Goal: Information Seeking & Learning: Learn about a topic

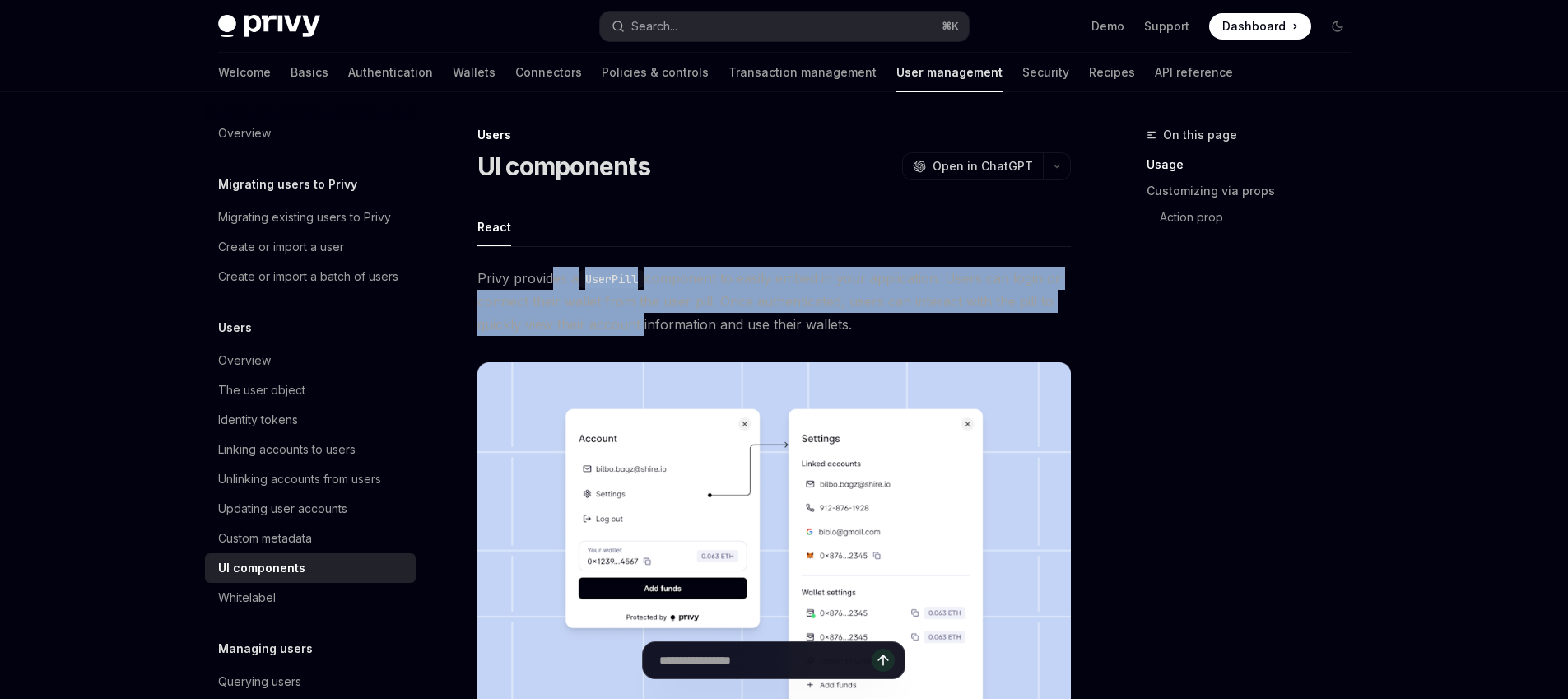
drag, startPoint x: 0, startPoint y: 0, endPoint x: 641, endPoint y: 335, distance: 723.3
click at [641, 335] on span "Privy provides a UserPill component to easily embed in your application. Users …" at bounding box center [773, 301] width 593 height 69
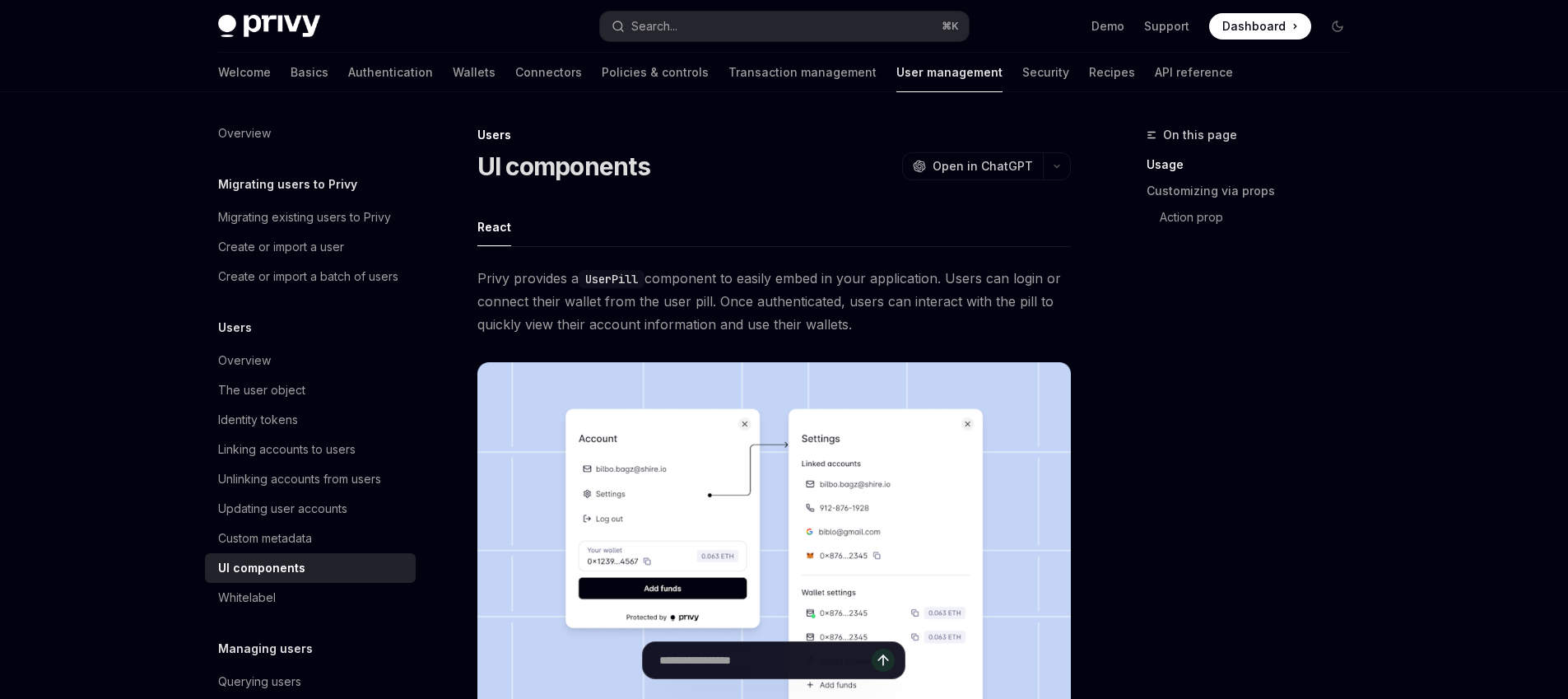
drag, startPoint x: 913, startPoint y: 327, endPoint x: 883, endPoint y: 263, distance: 70.7
click at [736, 295] on span "Privy provides a UserPill component to easily embed in your application. Users …" at bounding box center [773, 301] width 593 height 69
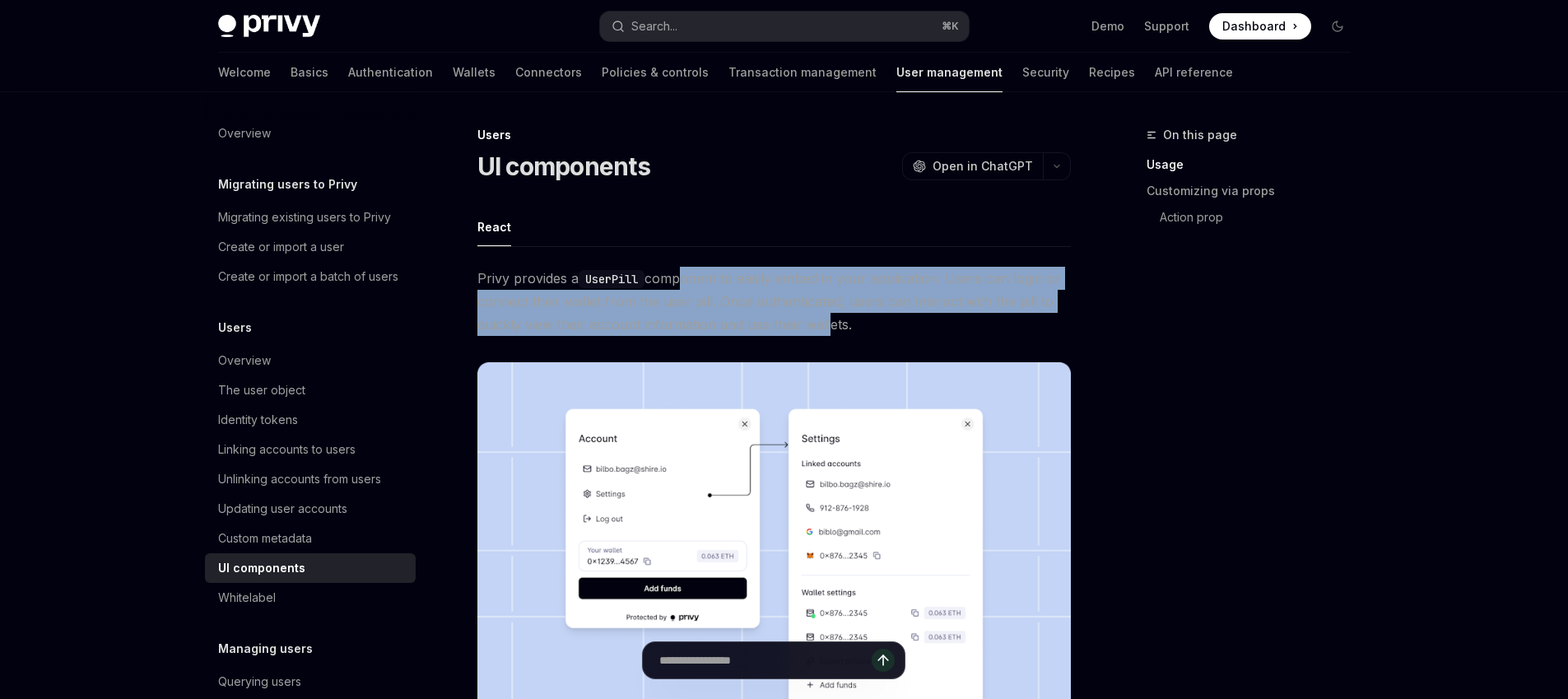
drag, startPoint x: 682, startPoint y: 278, endPoint x: 827, endPoint y: 335, distance: 155.8
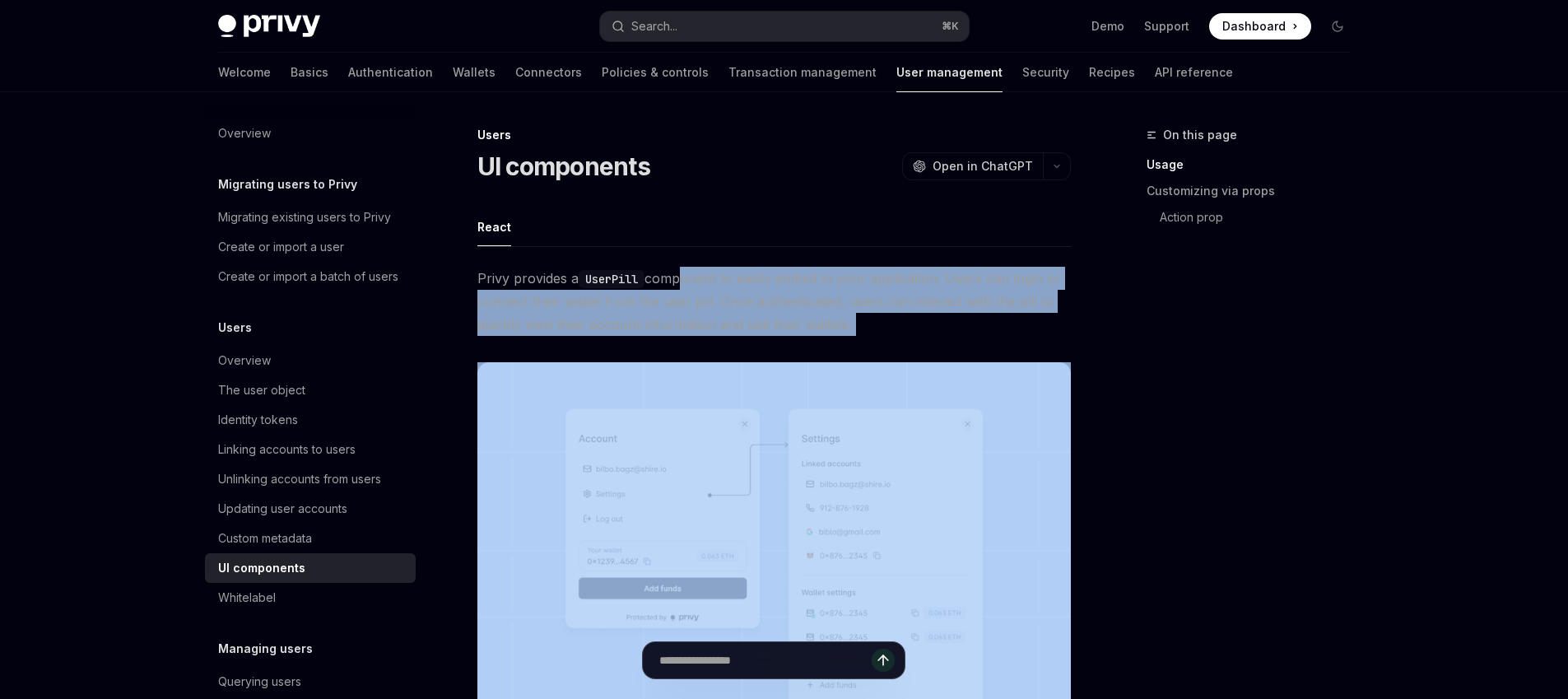
click at [863, 329] on span "Privy provides a UserPill component to easily embed in your application. Users …" at bounding box center [773, 301] width 593 height 69
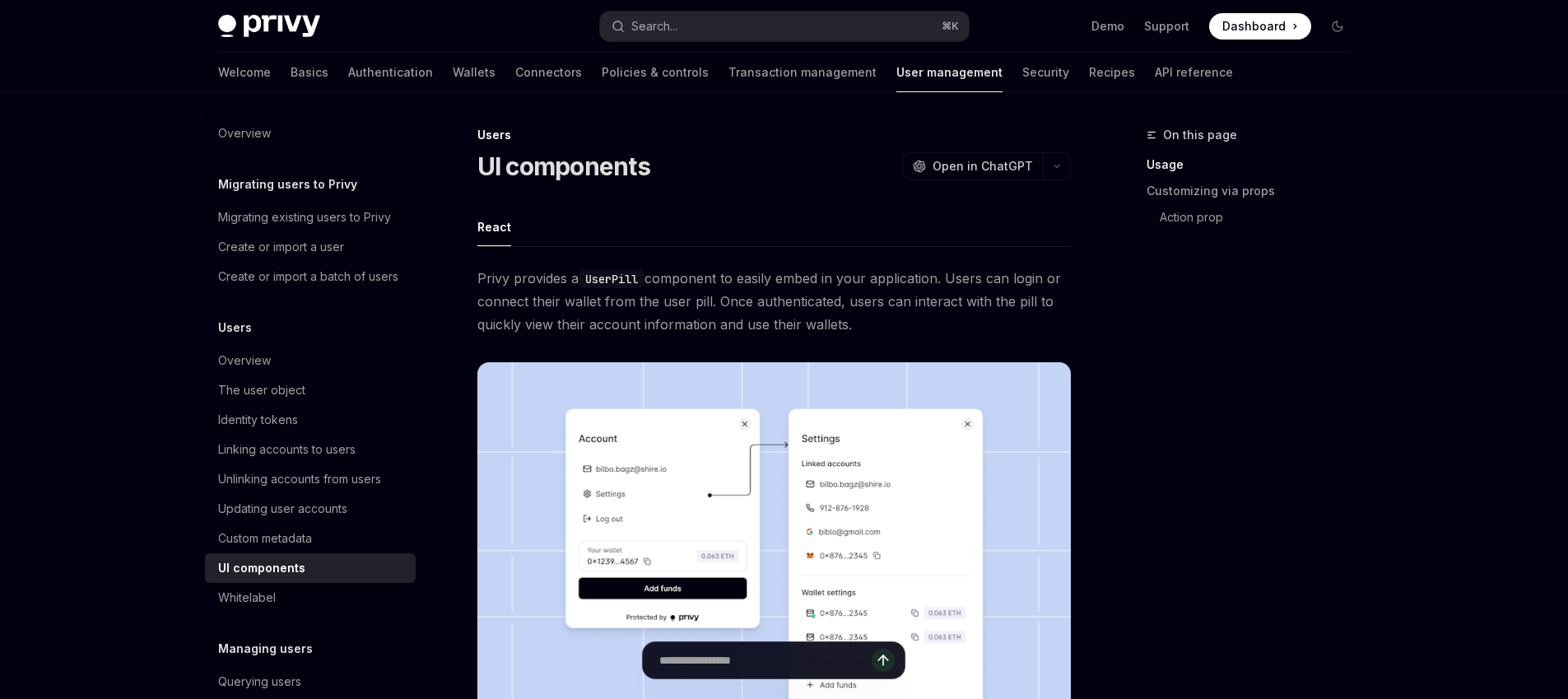
drag, startPoint x: 861, startPoint y: 328, endPoint x: 823, endPoint y: 263, distance: 75.3
click at [1054, 165] on icon "button" at bounding box center [1057, 166] width 20 height 7
click at [897, 291] on div "Copy page as Markdown for LLMs" at bounding box center [963, 294] width 160 height 13
click at [728, 76] on link "Transaction management" at bounding box center [803, 72] width 149 height 39
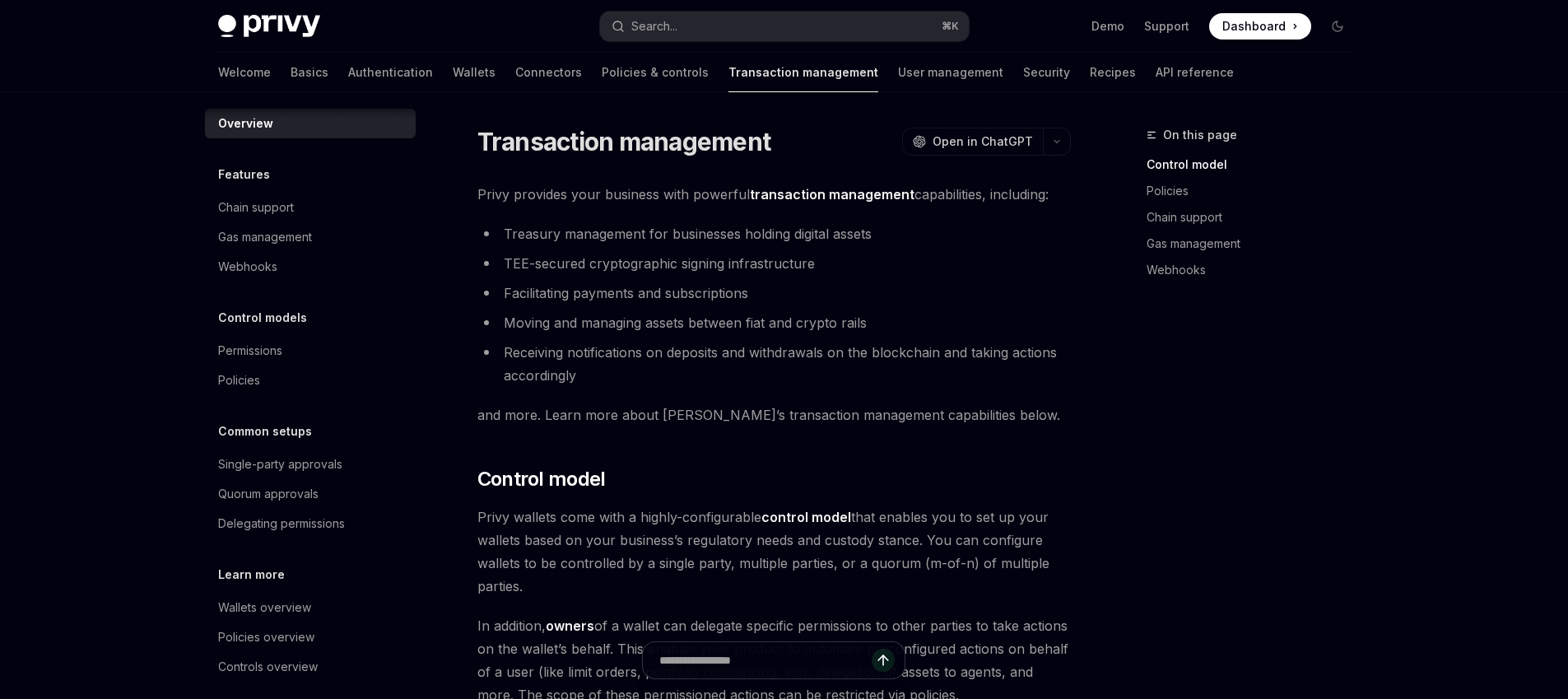
scroll to position [25, 0]
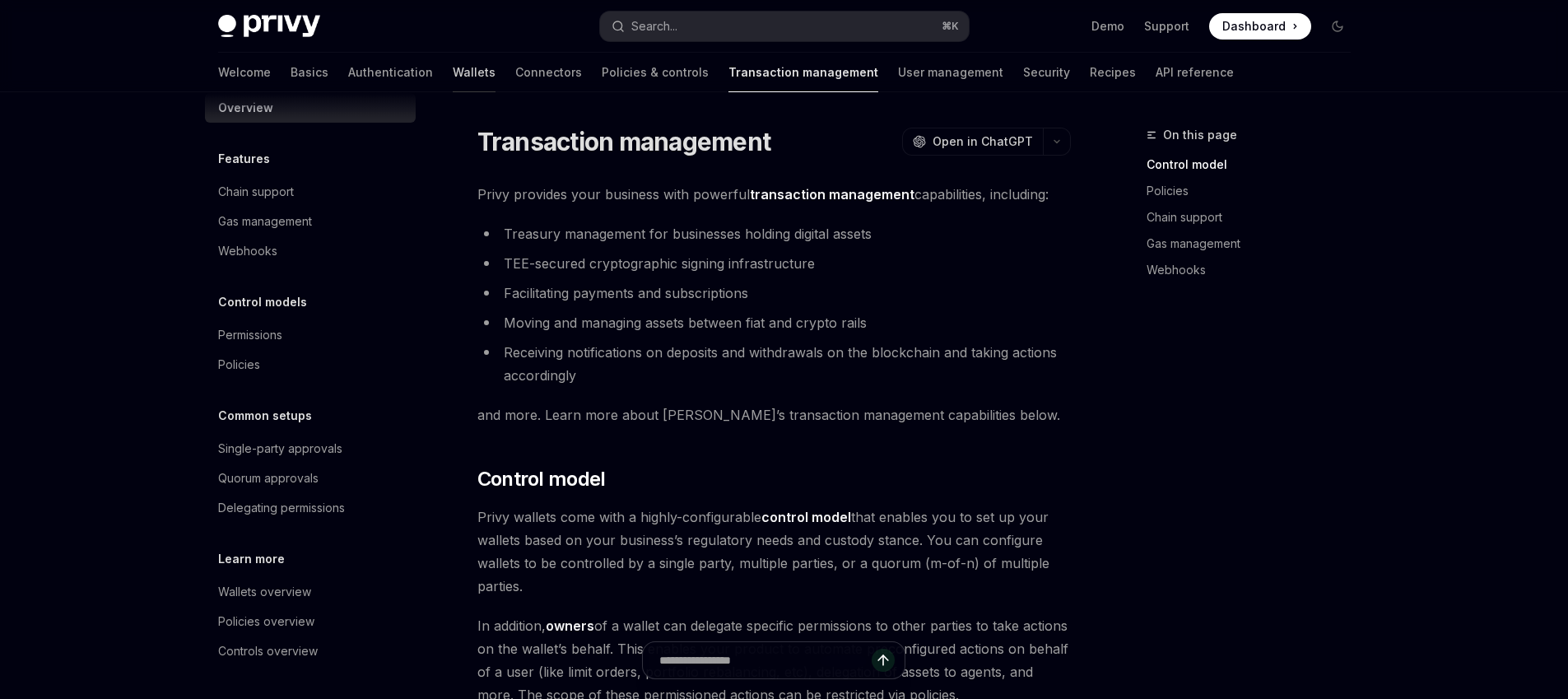
click at [453, 66] on link "Wallets" at bounding box center [474, 72] width 43 height 39
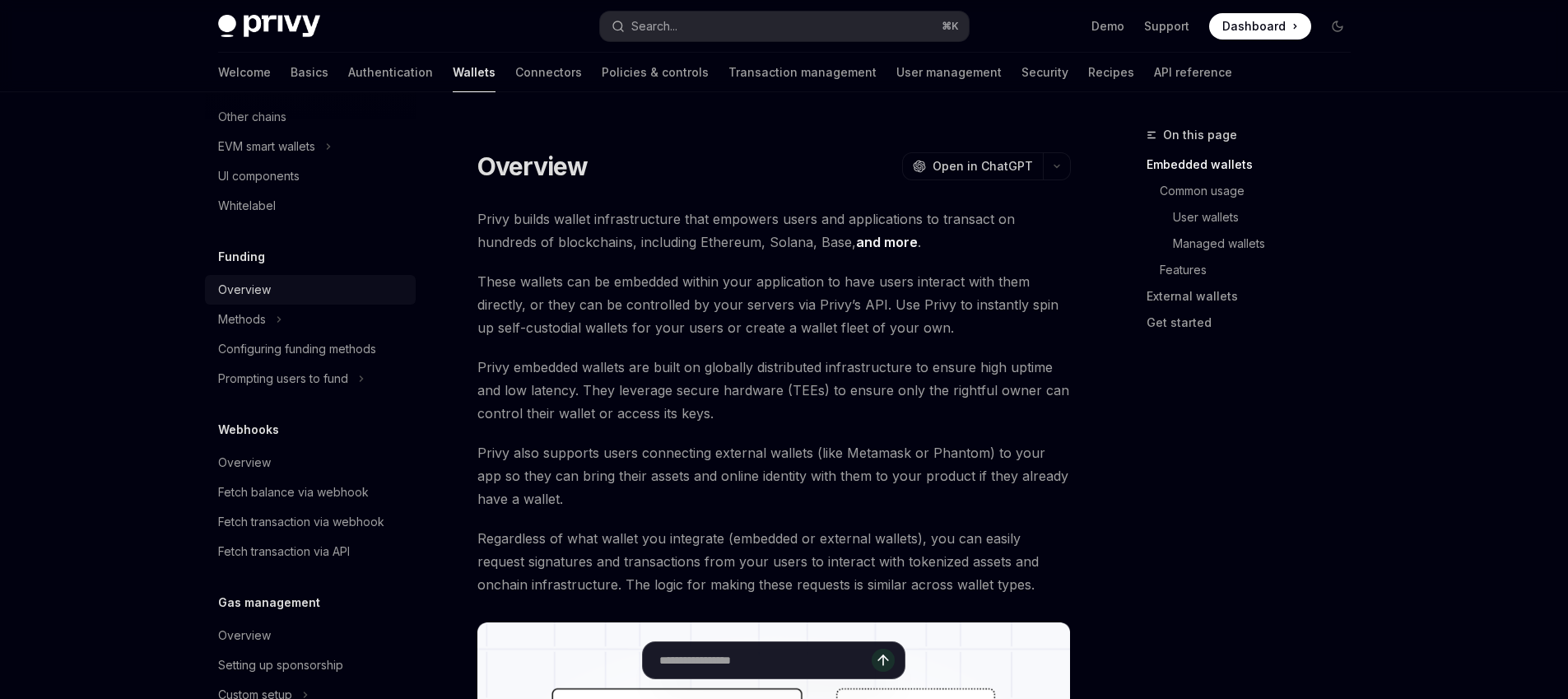
scroll to position [440, 0]
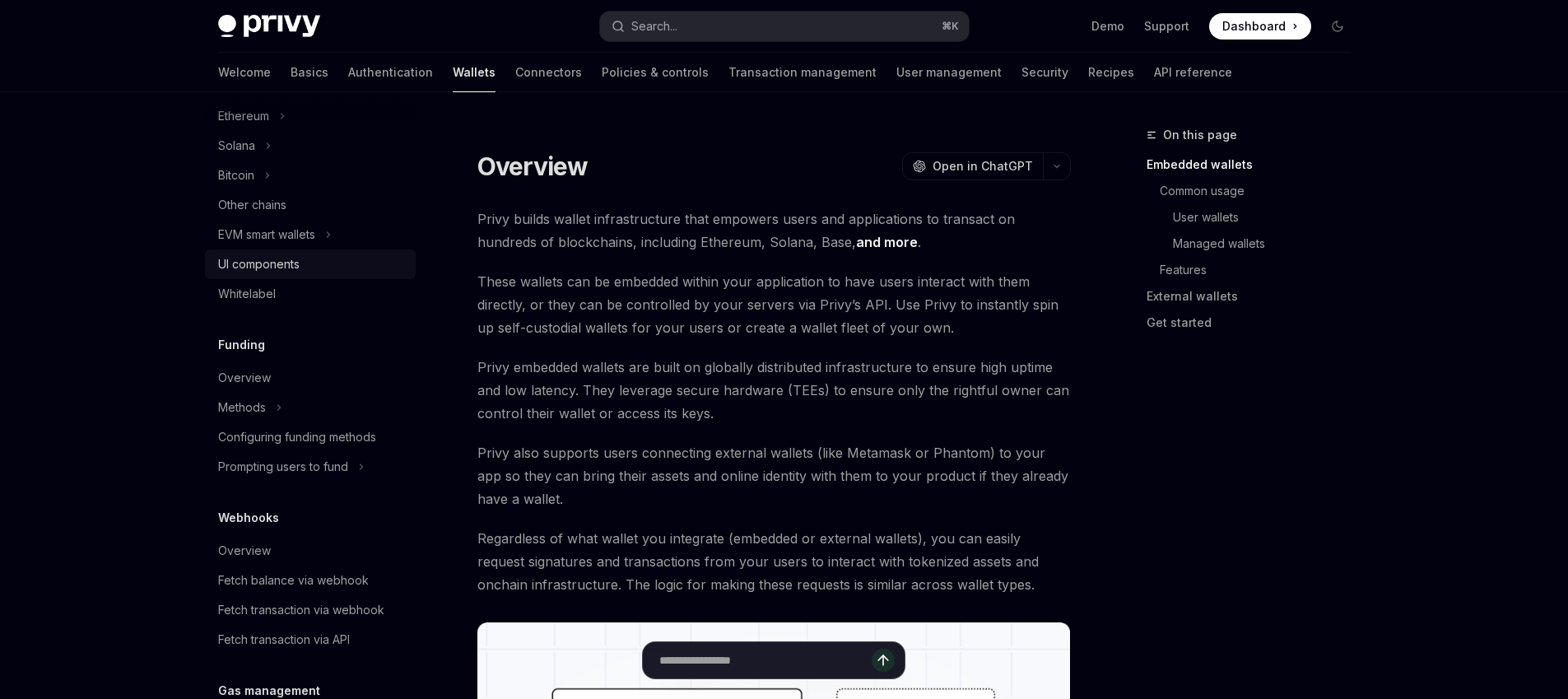
click at [268, 264] on div "UI components" at bounding box center [258, 264] width 81 height 20
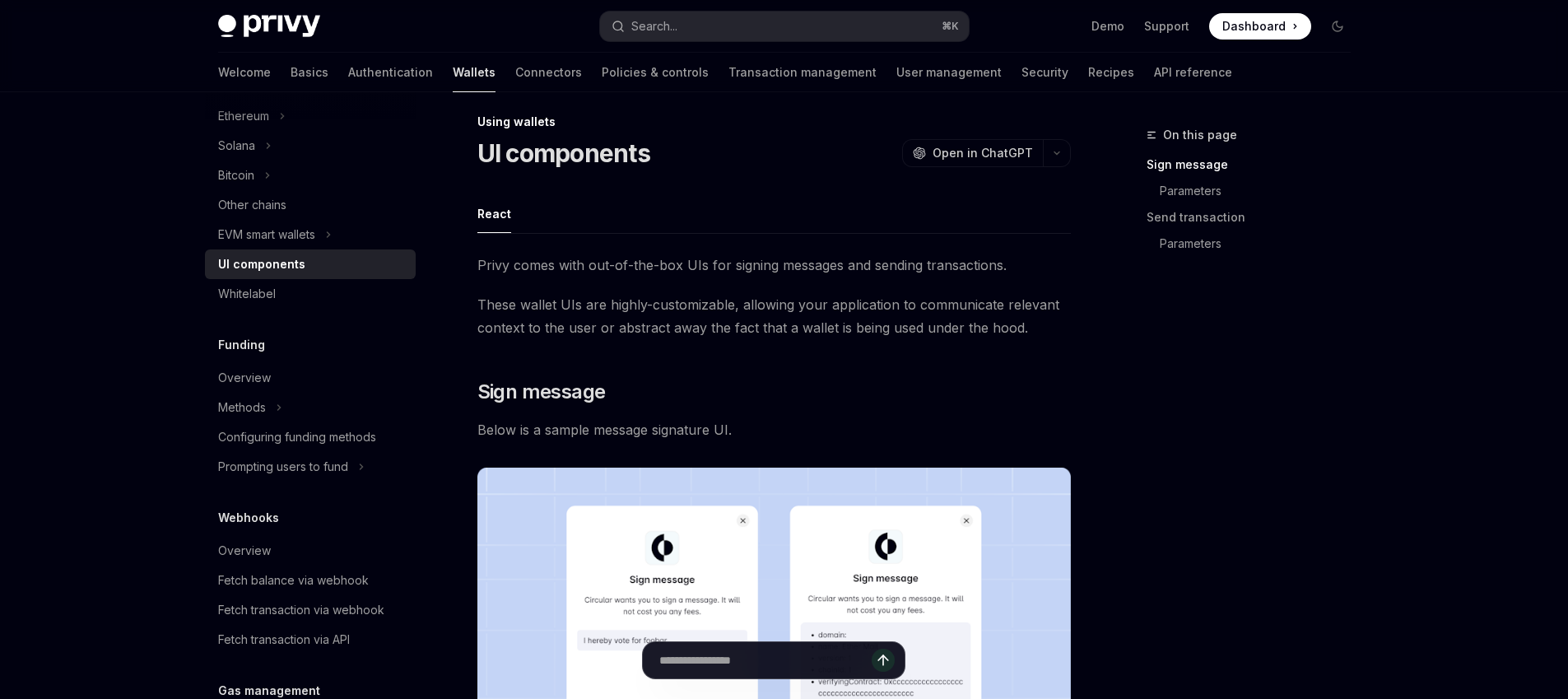
scroll to position [48, 0]
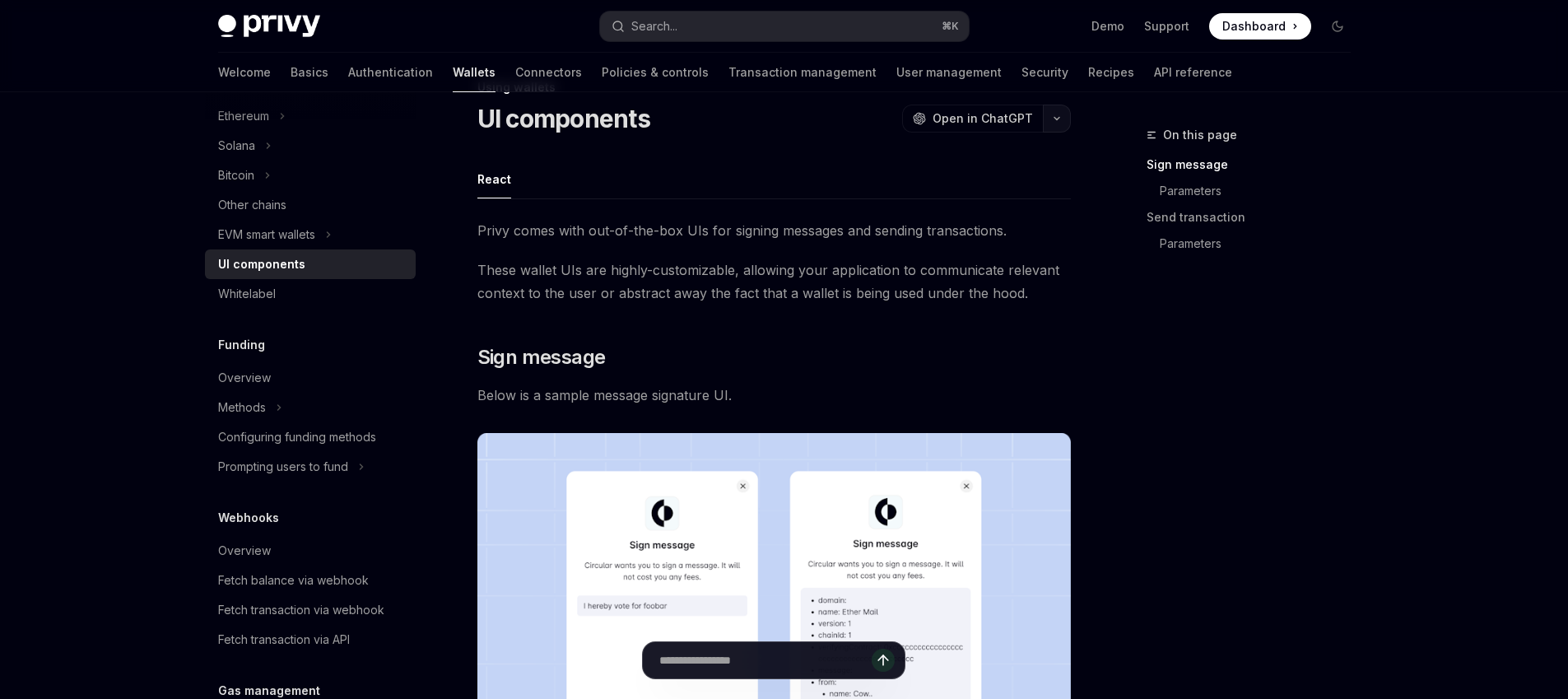
click at [1056, 117] on icon "button" at bounding box center [1057, 118] width 20 height 7
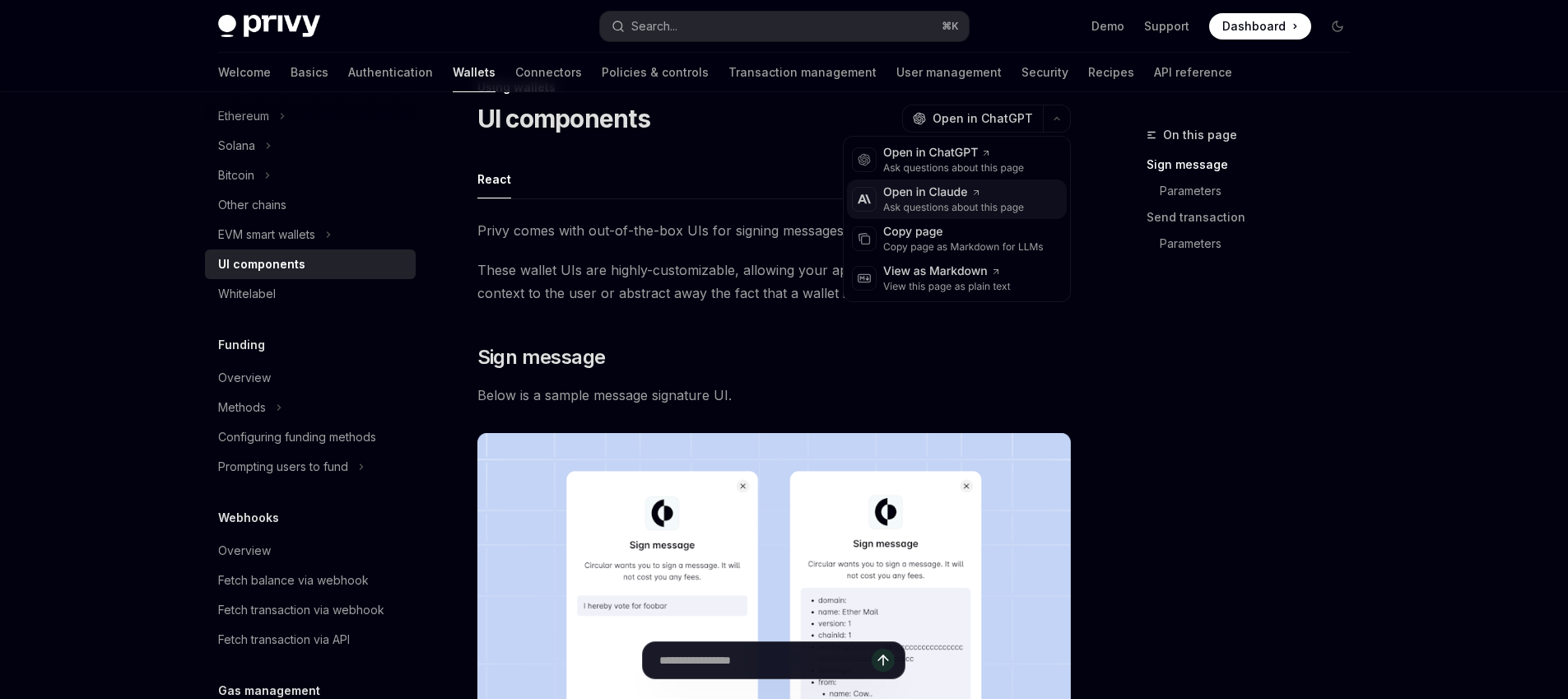
click at [920, 195] on div "Open in Claude" at bounding box center [953, 193] width 141 height 17
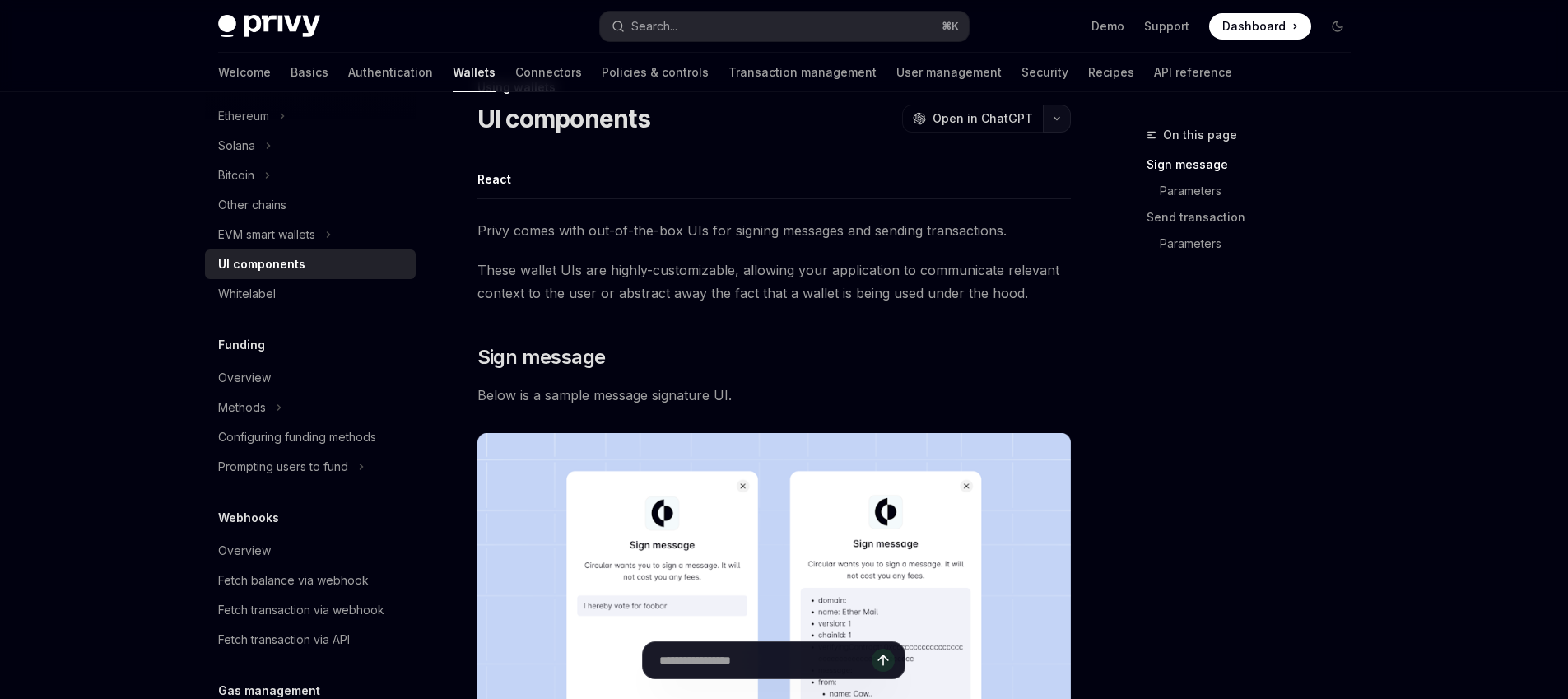
click at [1052, 114] on button "button" at bounding box center [1057, 118] width 28 height 28
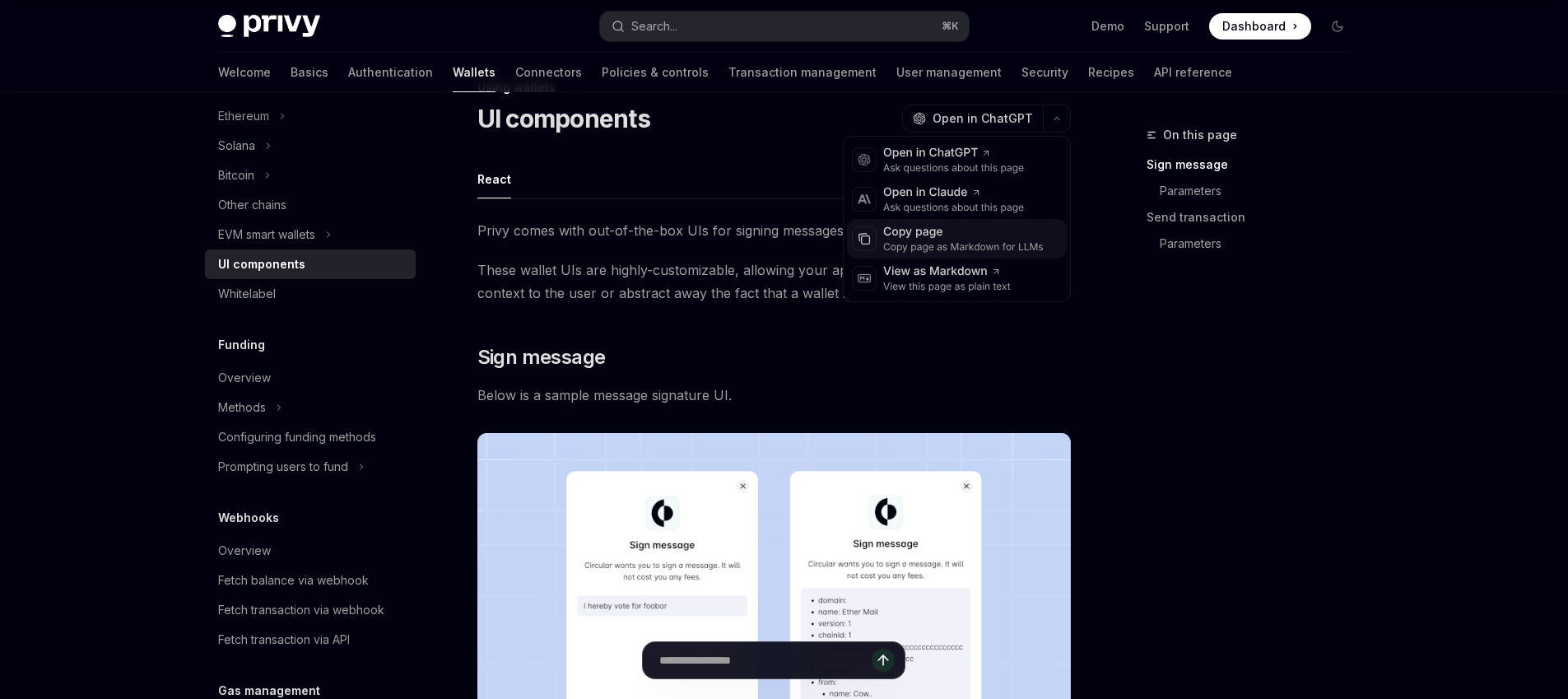
click at [973, 237] on div "Copy page" at bounding box center [963, 232] width 160 height 17
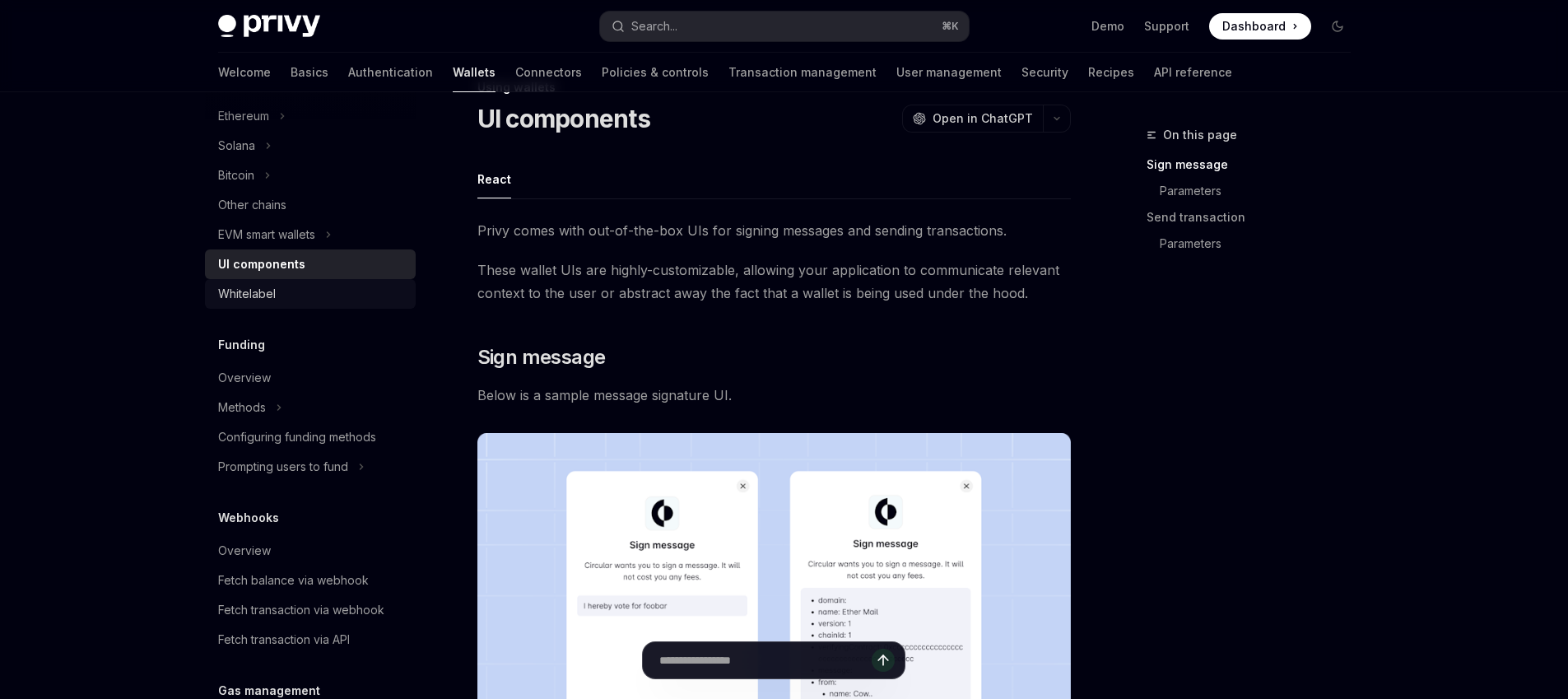
click at [248, 285] on div "Whitelabel" at bounding box center [246, 293] width 58 height 20
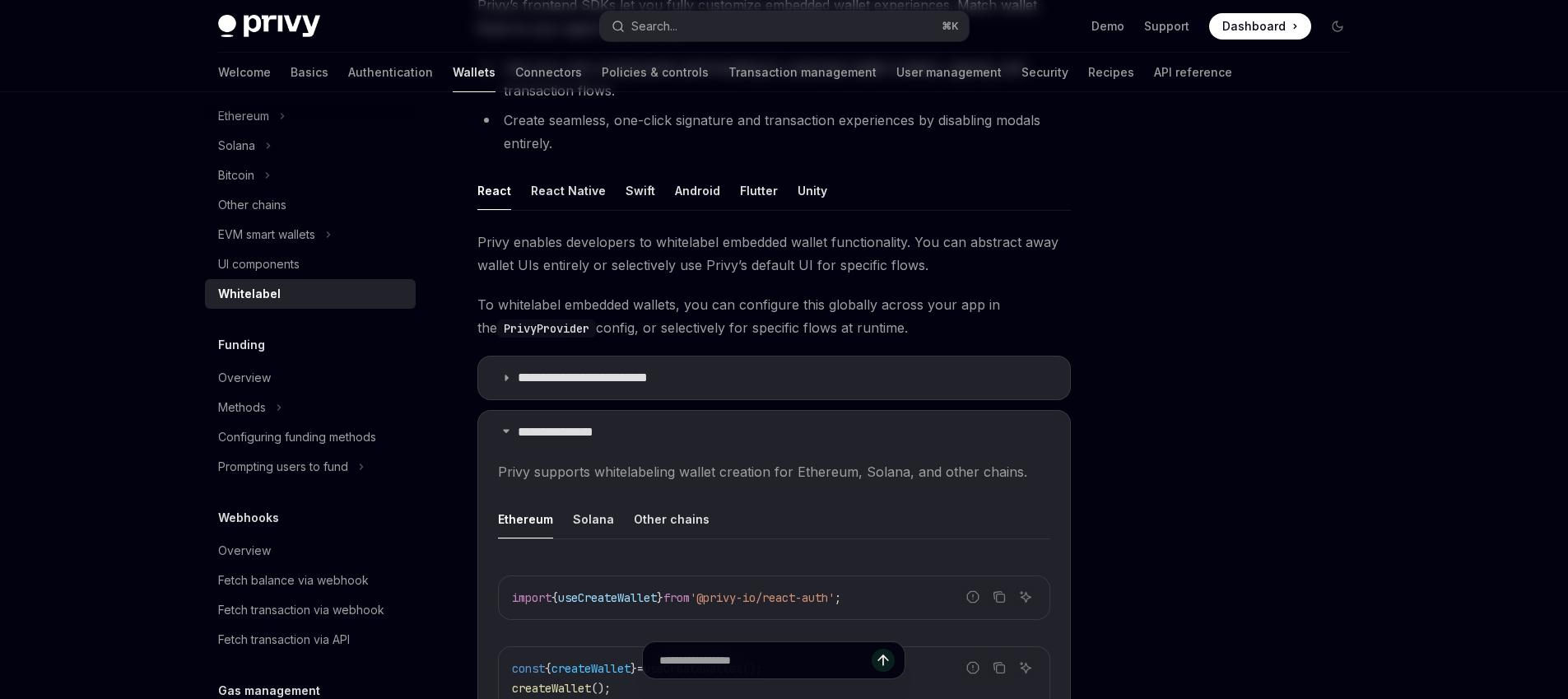
scroll to position [31, 0]
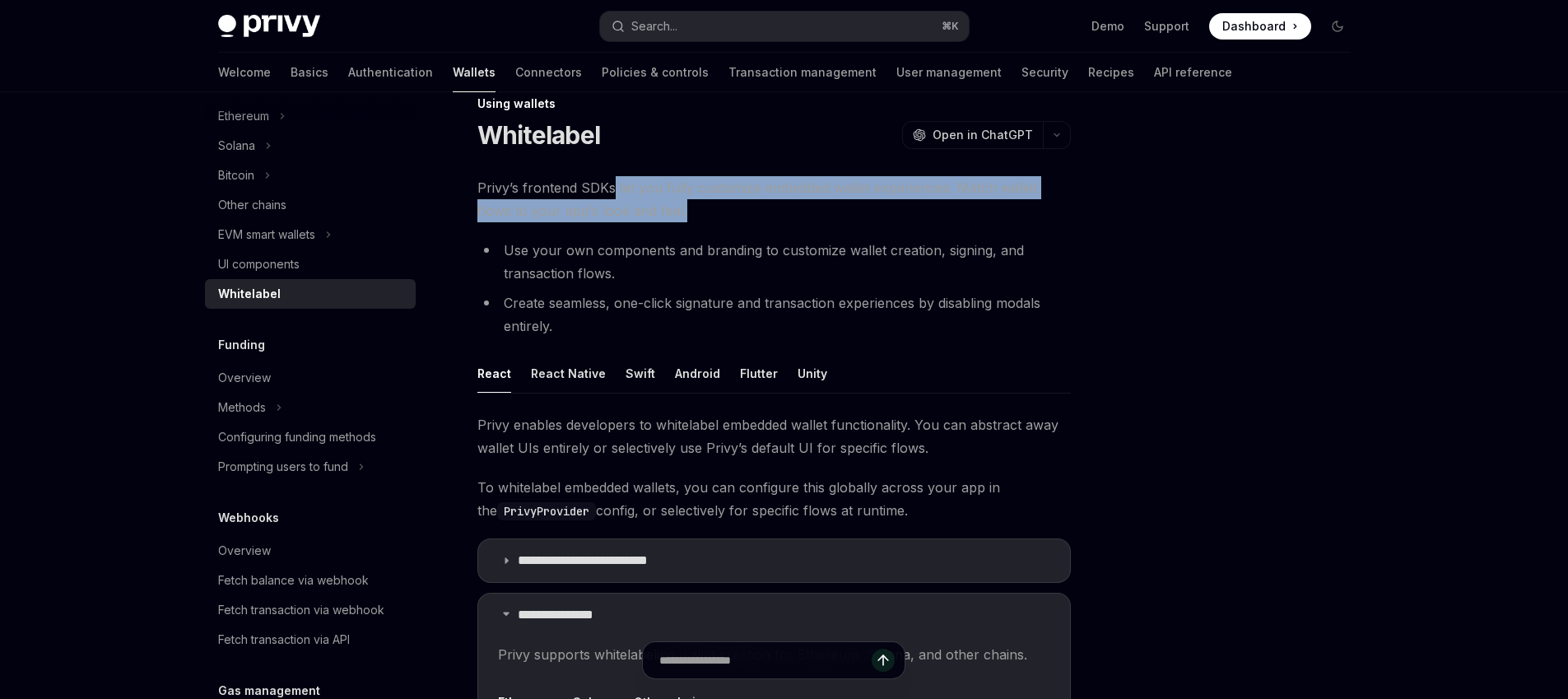
drag, startPoint x: 610, startPoint y: 184, endPoint x: 676, endPoint y: 216, distance: 73.3
click at [676, 216] on span "Privy’s frontend SDKs let you fully customize embedded wallet experiences. Matc…" at bounding box center [773, 198] width 593 height 46
click at [313, 252] on link "UI components" at bounding box center [310, 264] width 210 height 29
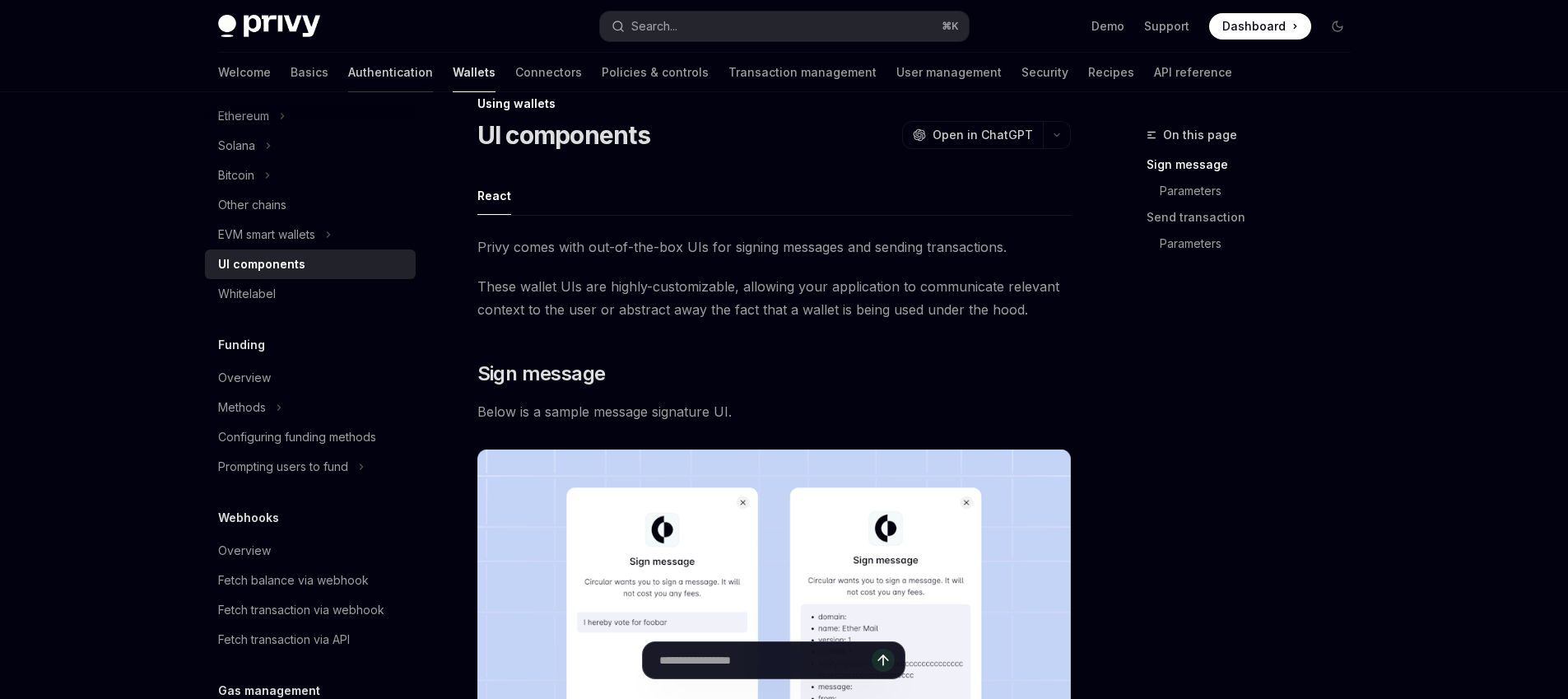
click at [348, 66] on link "Authentication" at bounding box center [390, 72] width 85 height 39
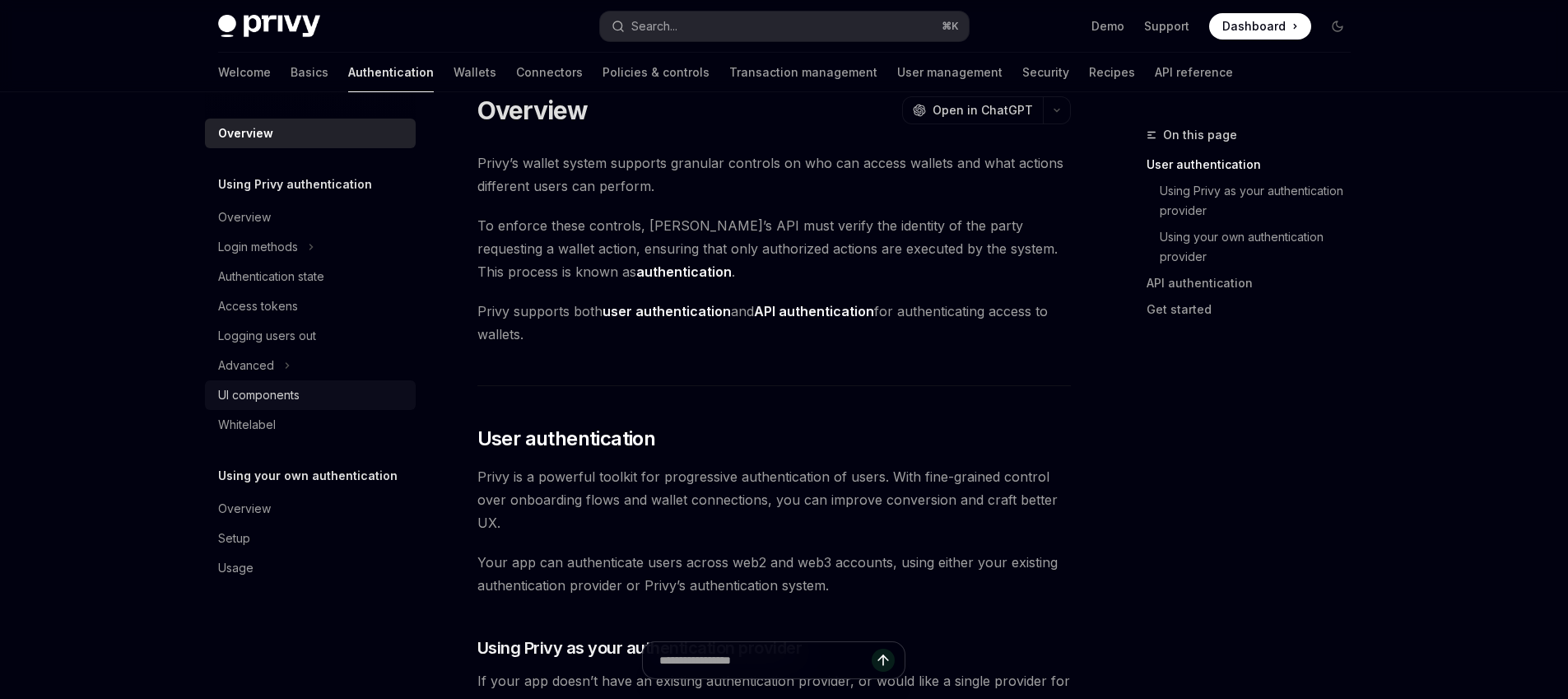
click at [300, 401] on div "UI components" at bounding box center [312, 395] width 188 height 20
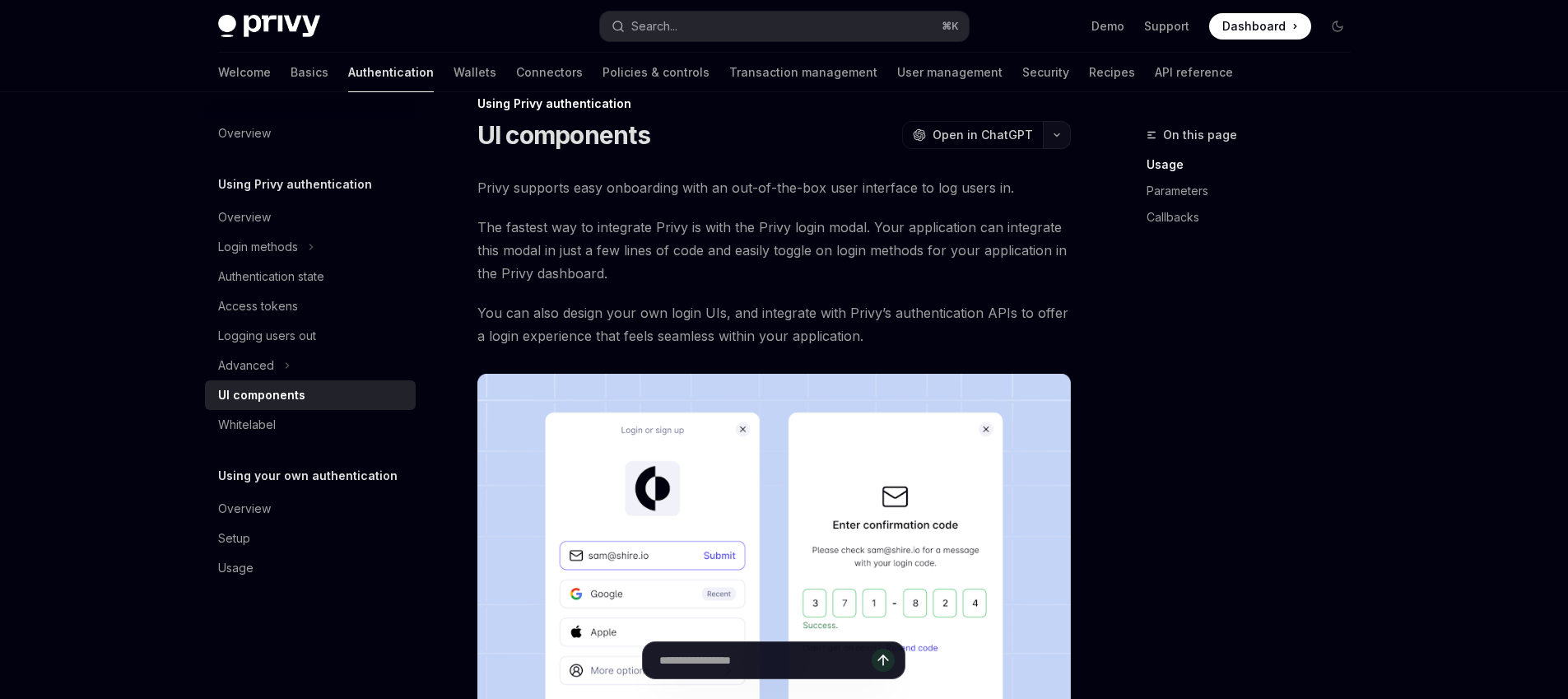
click at [1055, 136] on icon "button" at bounding box center [1057, 135] width 20 height 7
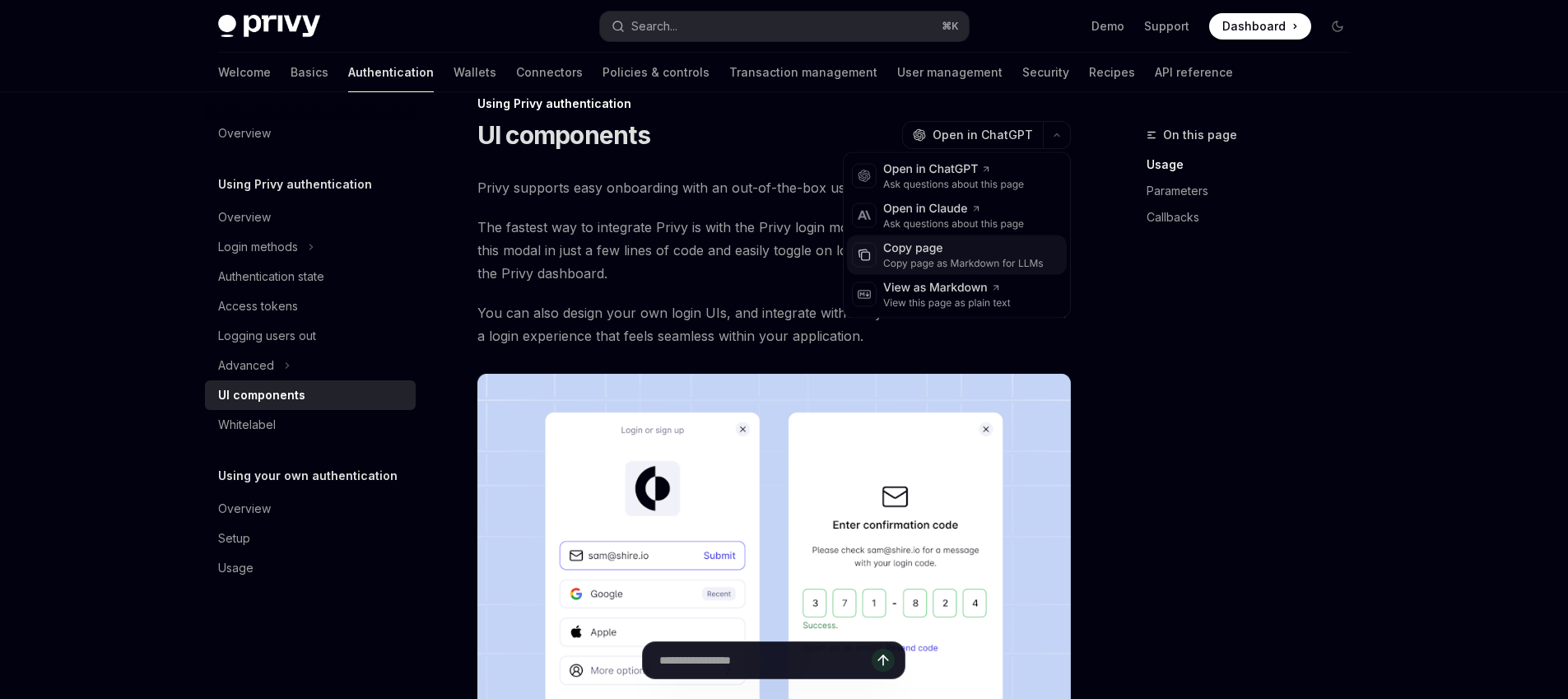
click at [888, 266] on div "Copy page as Markdown for LLMs" at bounding box center [963, 263] width 160 height 13
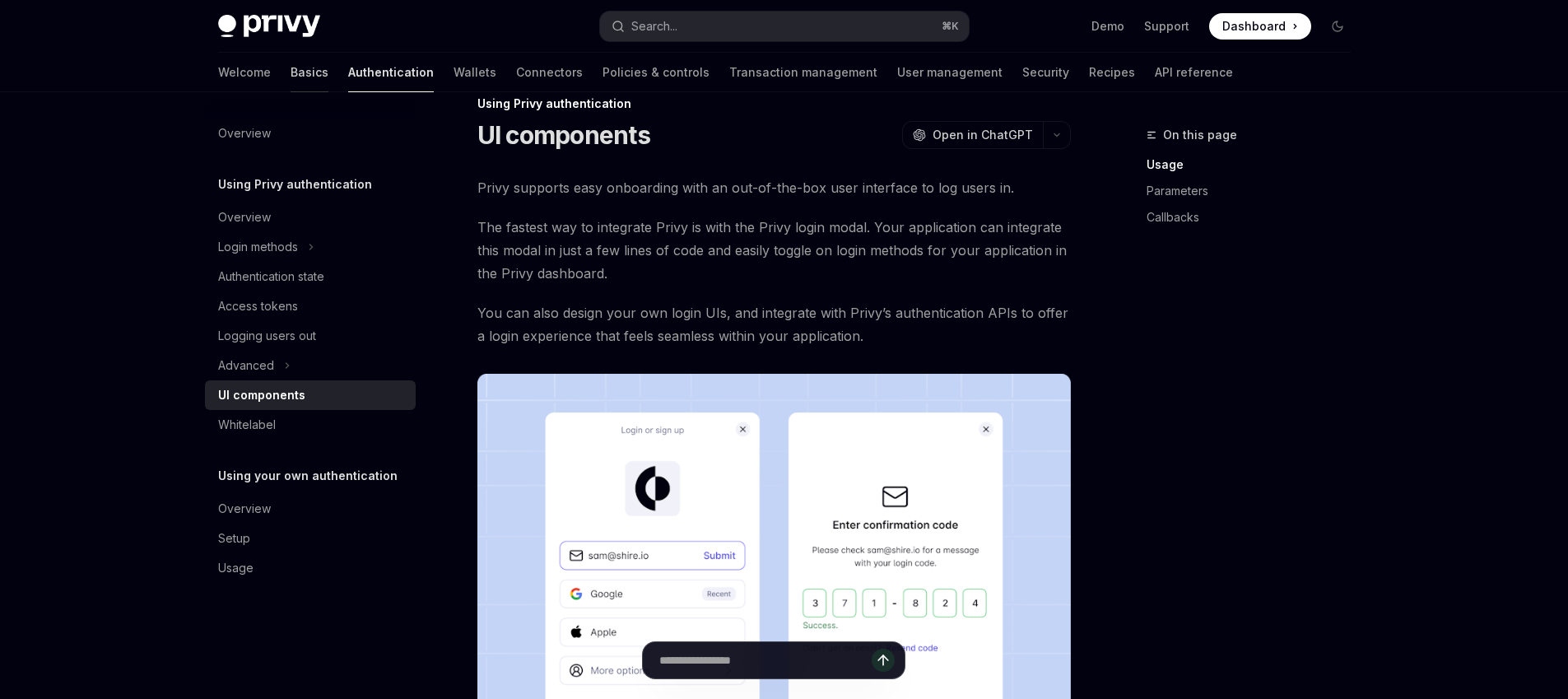
click at [290, 80] on link "Basics" at bounding box center [309, 72] width 38 height 39
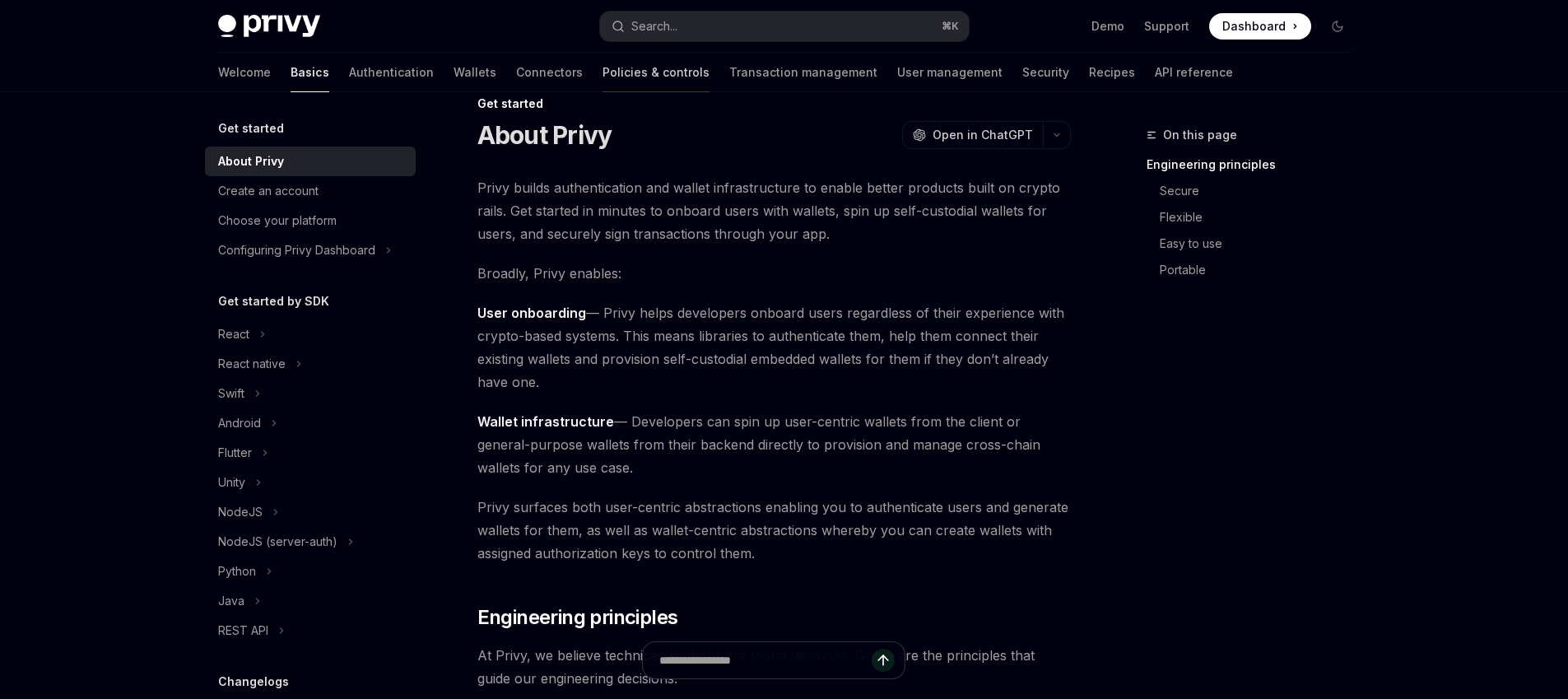
click at [602, 73] on link "Policies & controls" at bounding box center [655, 72] width 107 height 39
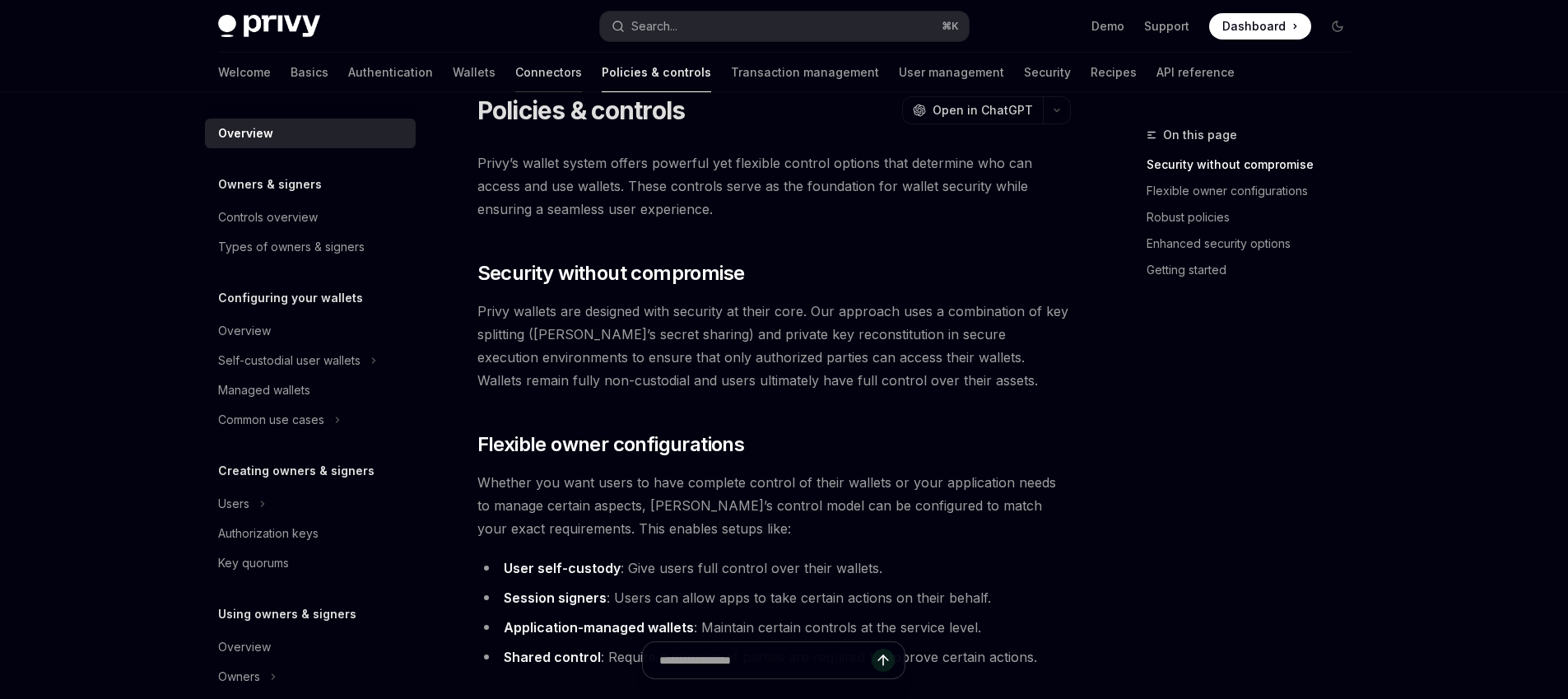
click at [515, 83] on link "Connectors" at bounding box center [548, 72] width 66 height 39
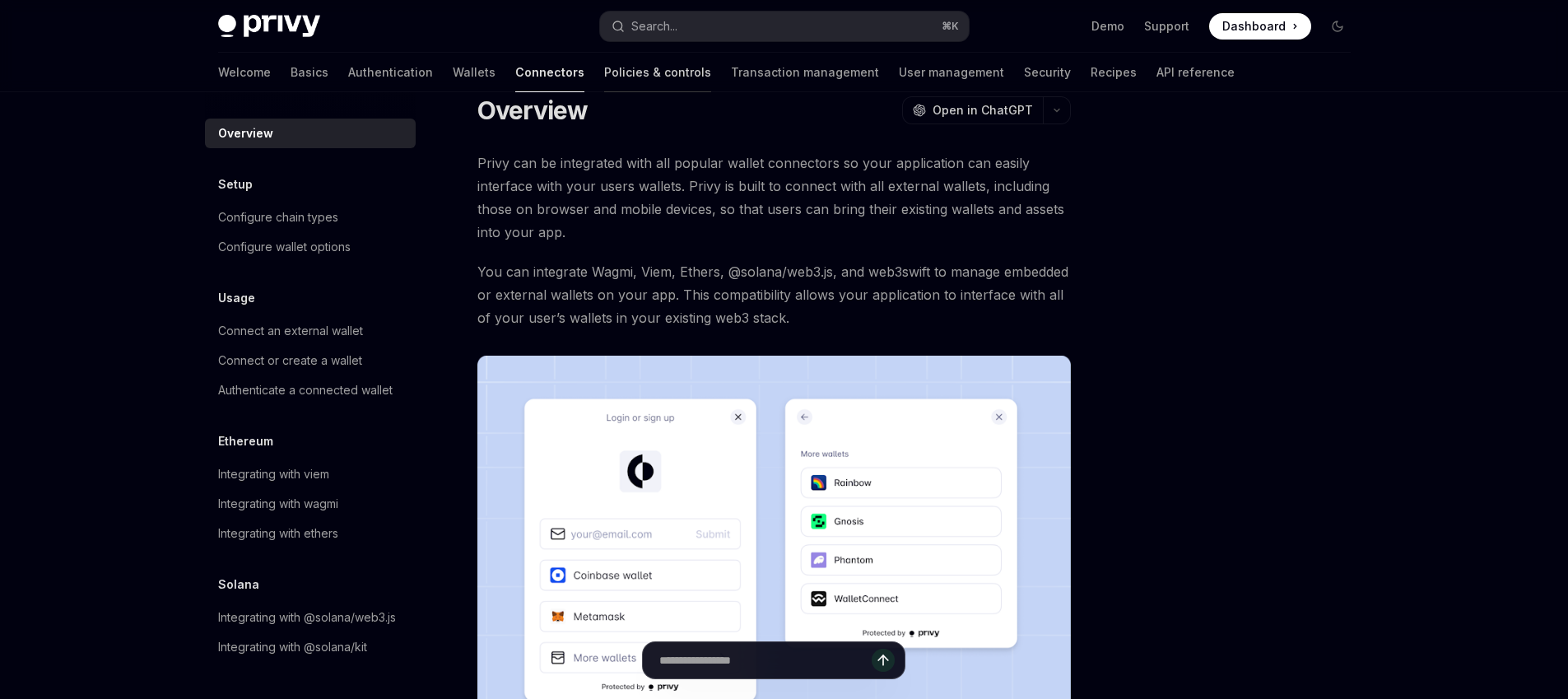
click at [604, 70] on link "Policies & controls" at bounding box center [657, 72] width 107 height 39
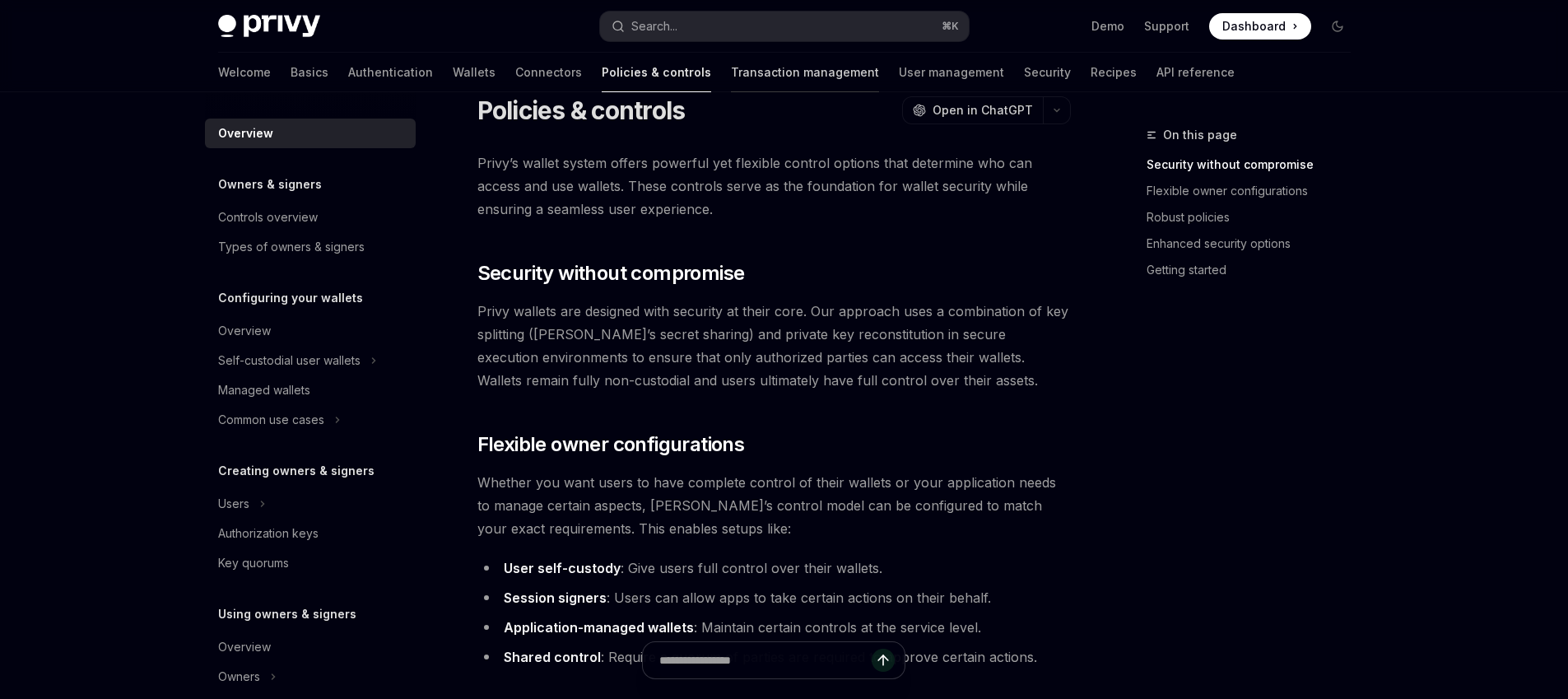
click at [731, 67] on link "Transaction management" at bounding box center [806, 72] width 149 height 39
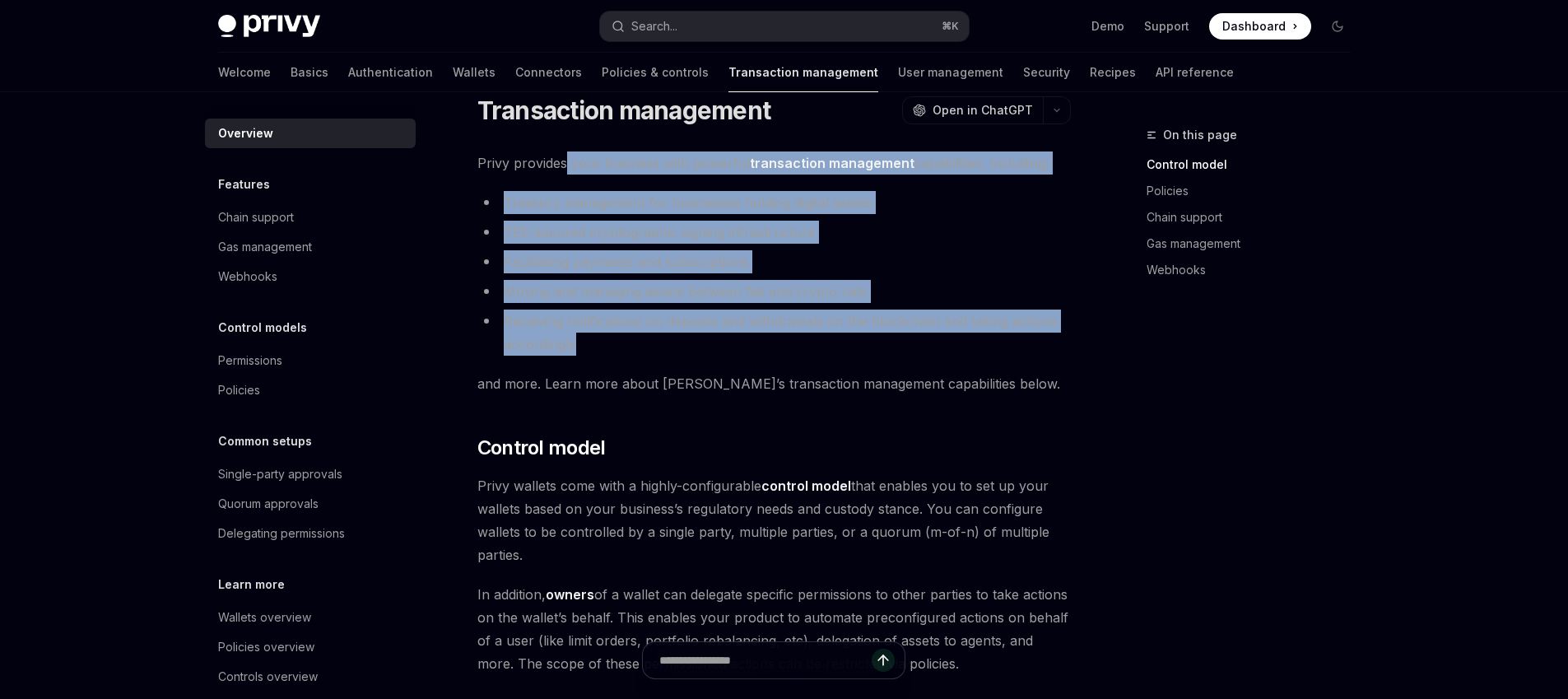
drag, startPoint x: 564, startPoint y: 159, endPoint x: 658, endPoint y: 345, distance: 208.4
click at [658, 345] on li "Receiving notifications on deposits and withdrawals on the blockchain and takin…" at bounding box center [773, 332] width 593 height 46
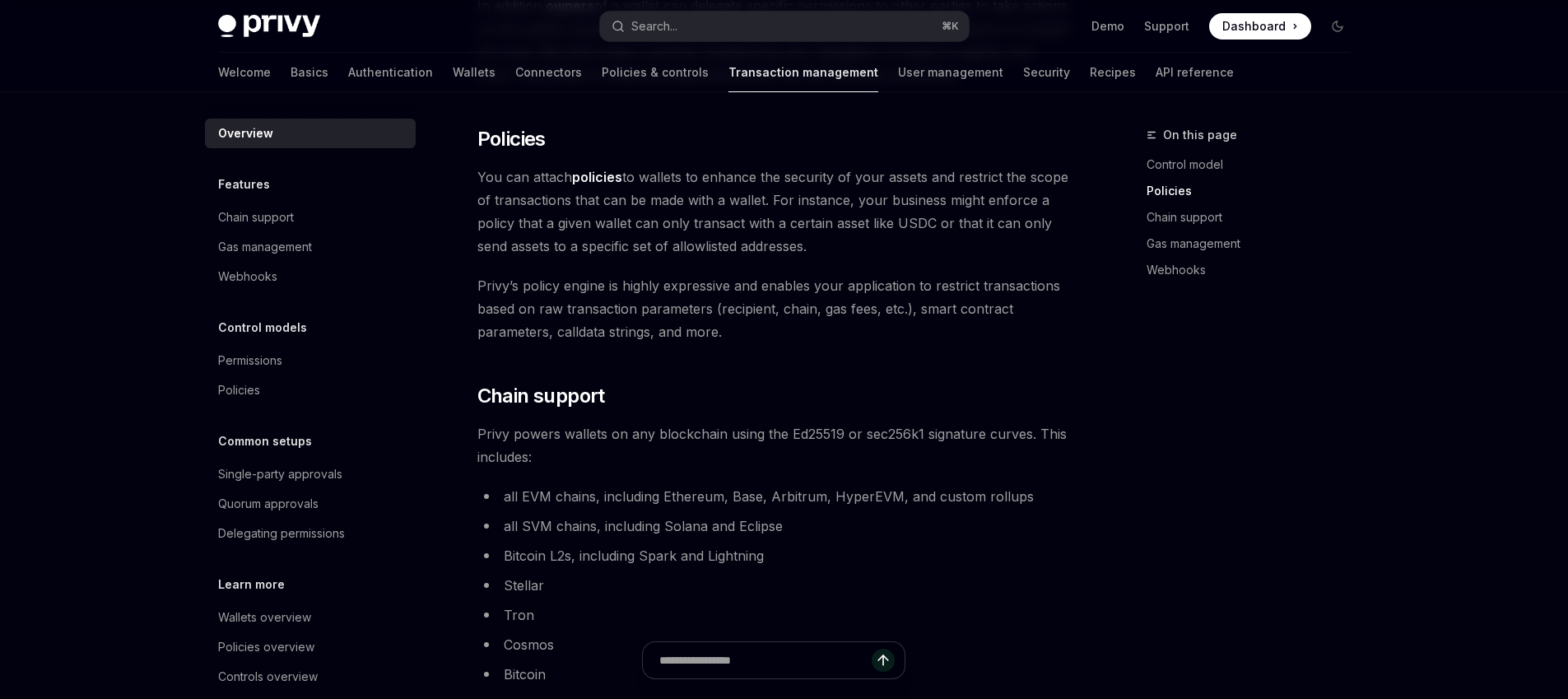
scroll to position [861, 0]
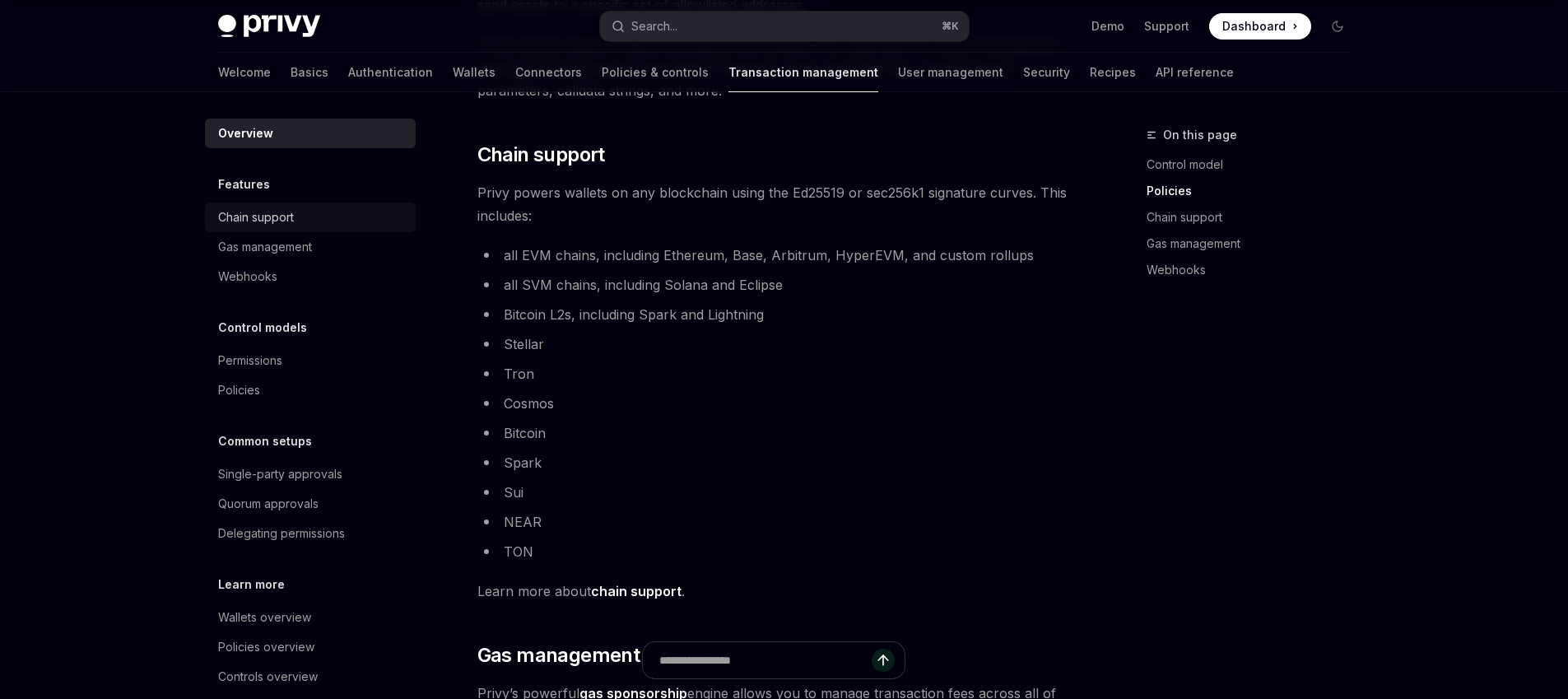
click at [308, 227] on link "Chain support" at bounding box center [310, 217] width 210 height 29
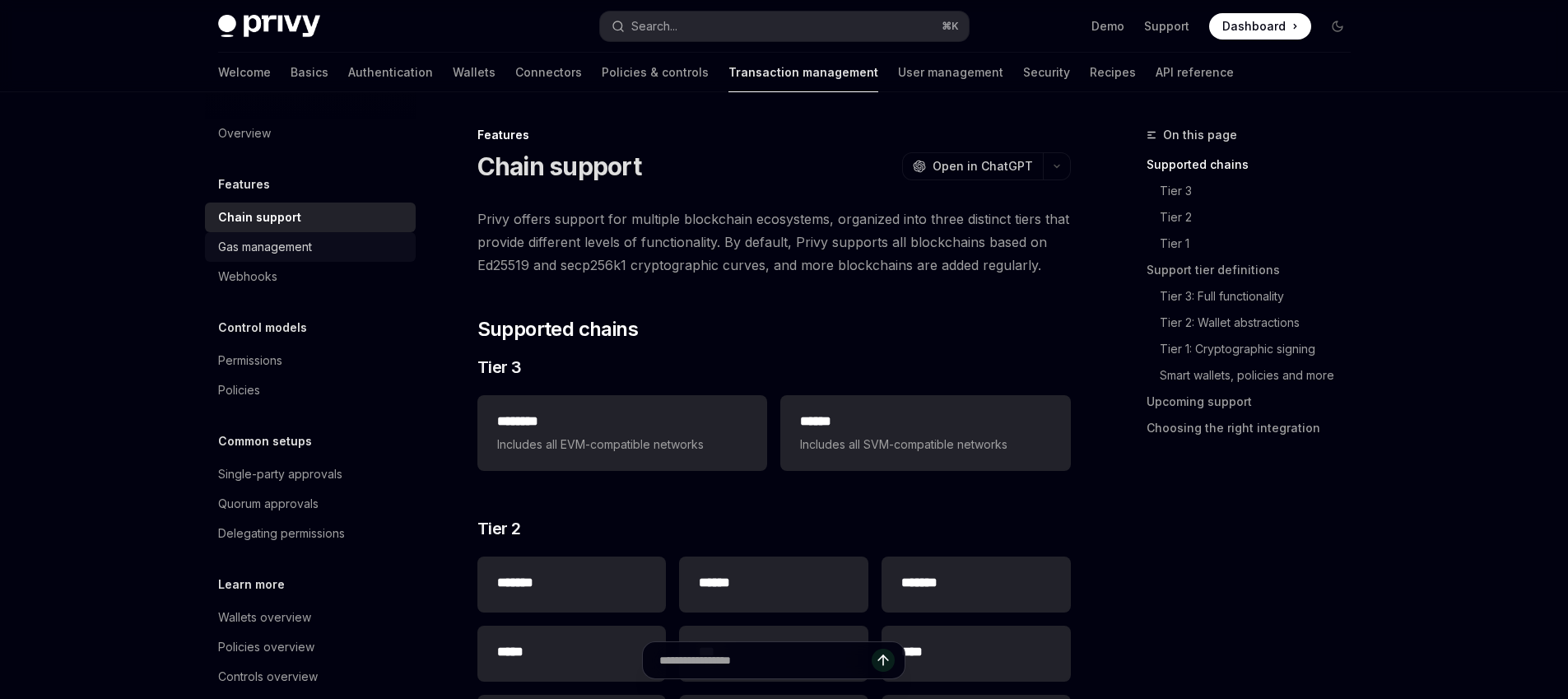
click at [310, 247] on div "Gas management" at bounding box center [265, 246] width 94 height 20
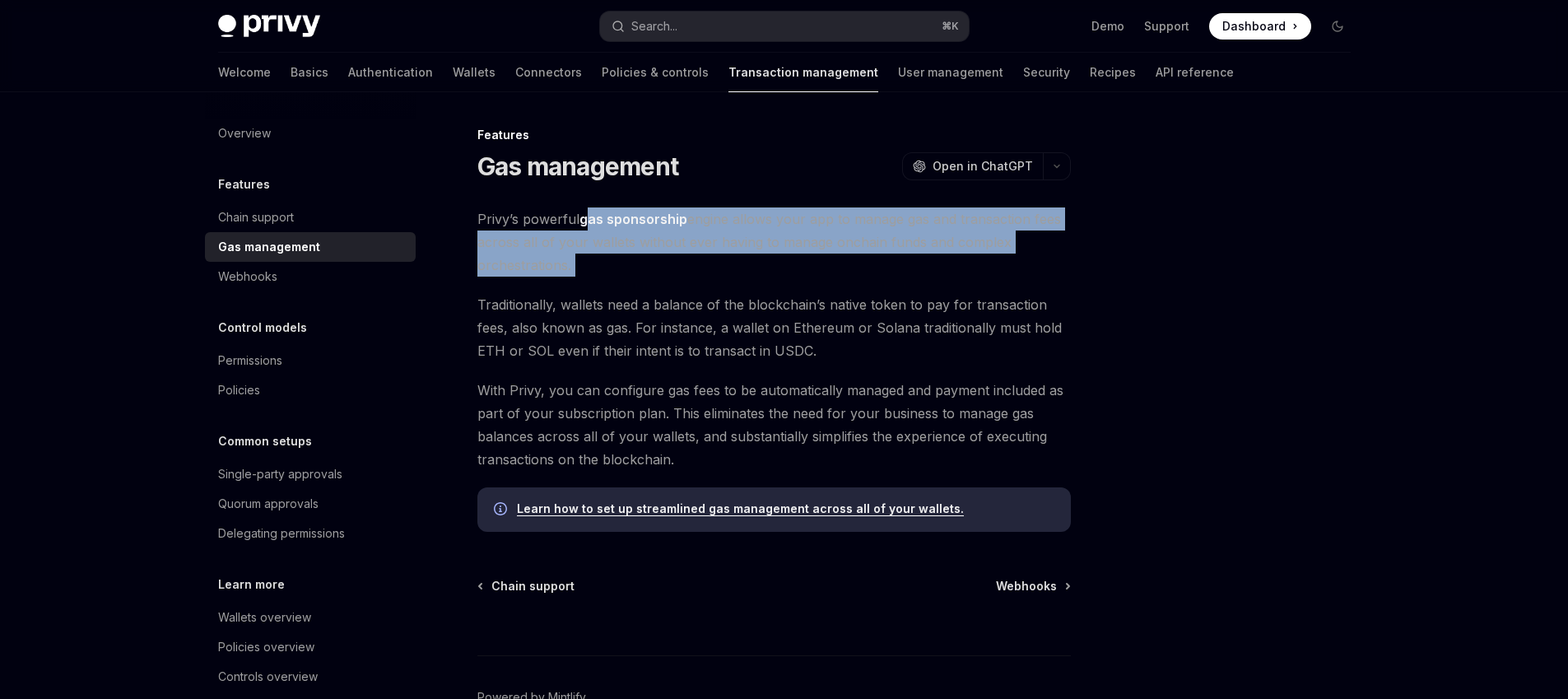
drag, startPoint x: 589, startPoint y: 215, endPoint x: 606, endPoint y: 278, distance: 65.3
click at [606, 278] on div "Privy’s powerful gas sponsorship engine allows your app to manage gas and trans…" at bounding box center [773, 370] width 593 height 325
drag, startPoint x: 606, startPoint y: 278, endPoint x: 602, endPoint y: 200, distance: 78.1
click at [602, 200] on div "Features Gas management OpenAI Open in ChatGPT OpenAI Open in ChatGPT [PERSON_N…" at bounding box center [619, 461] width 908 height 673
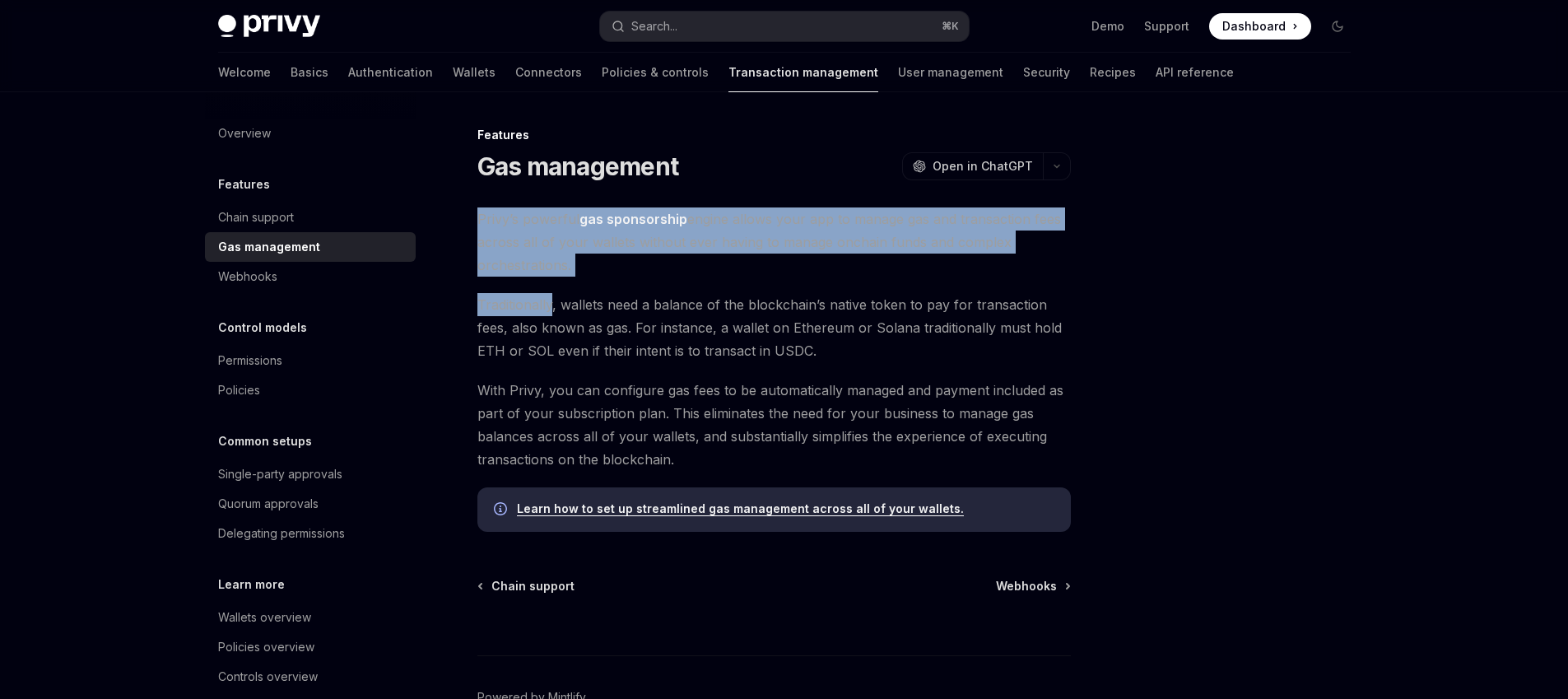
click at [662, 253] on span "Privy’s powerful gas sponsorship engine allows your app to manage gas and trans…" at bounding box center [773, 241] width 593 height 69
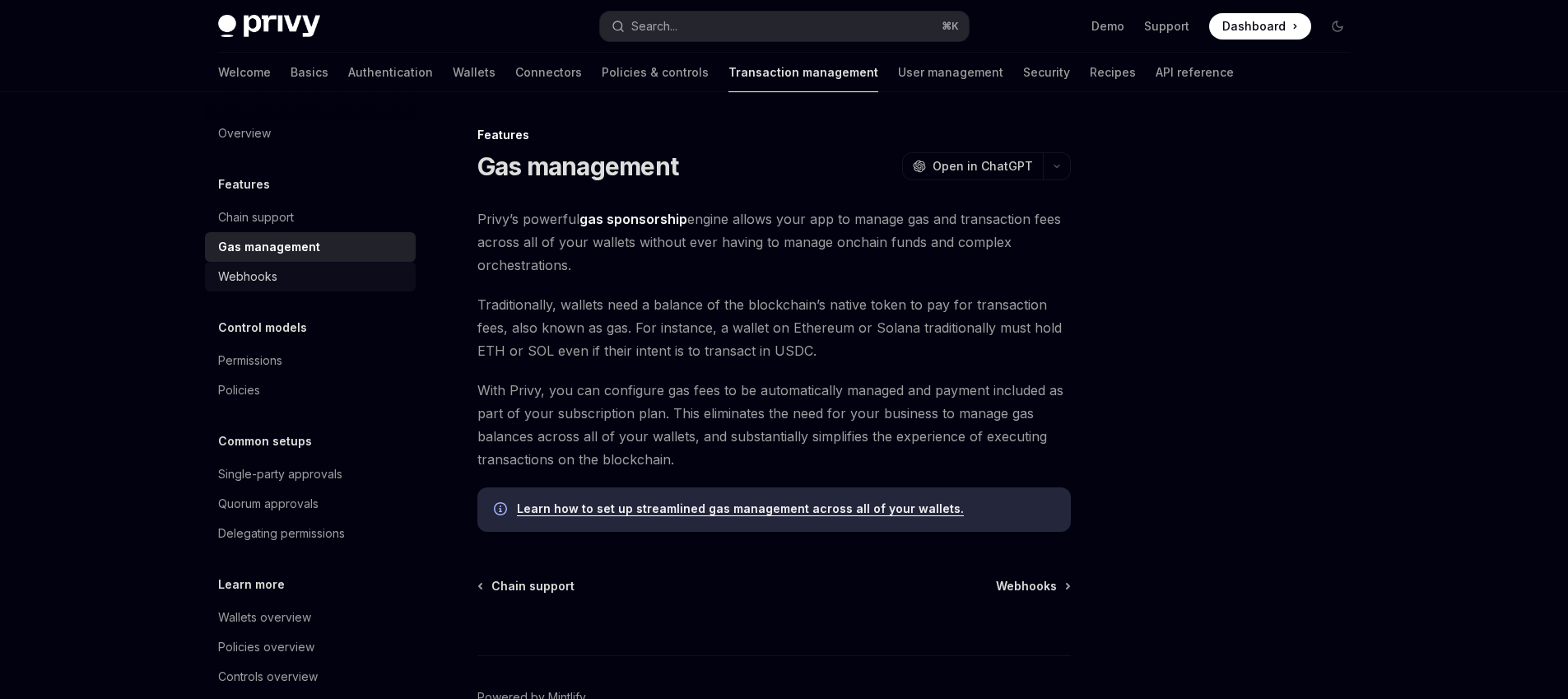
click at [252, 285] on div "Webhooks" at bounding box center [247, 277] width 60 height 20
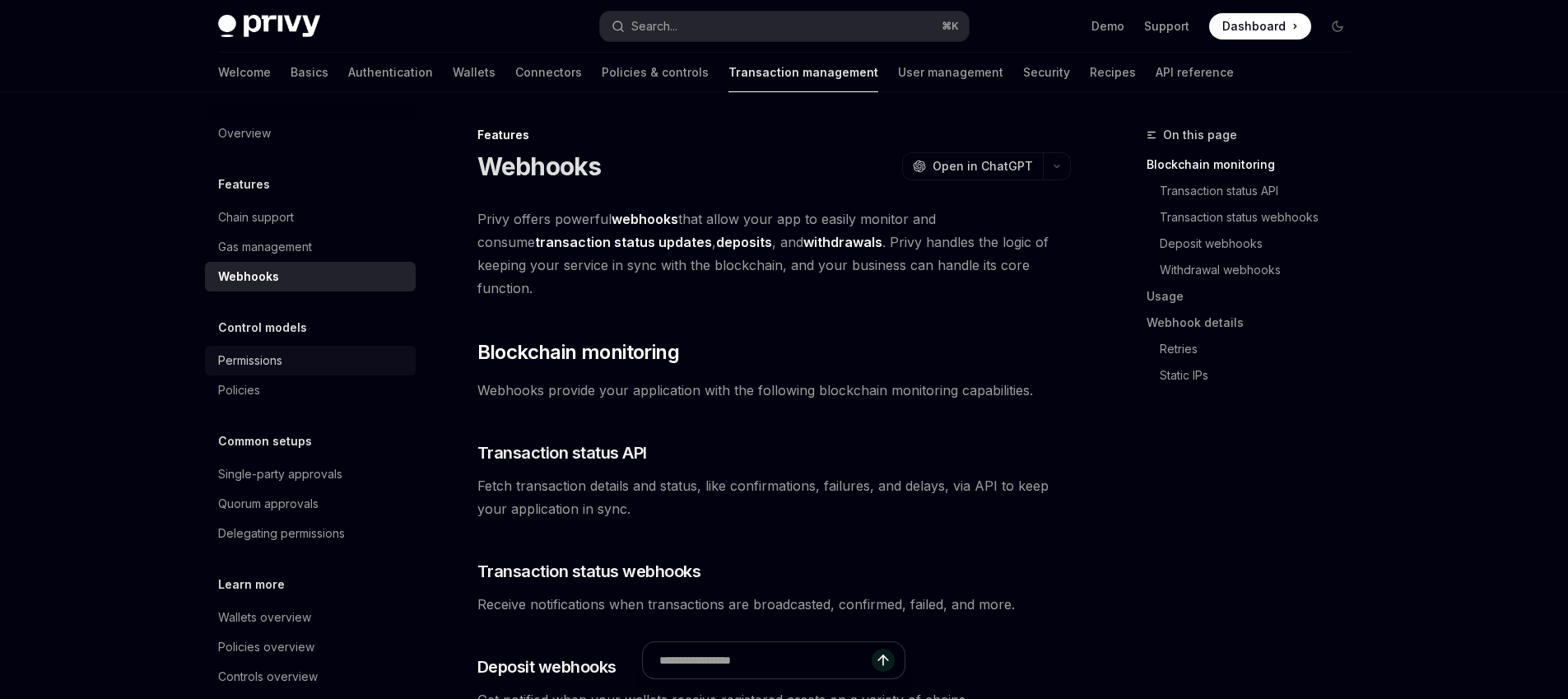
click at [287, 364] on div "Permissions" at bounding box center [312, 361] width 188 height 20
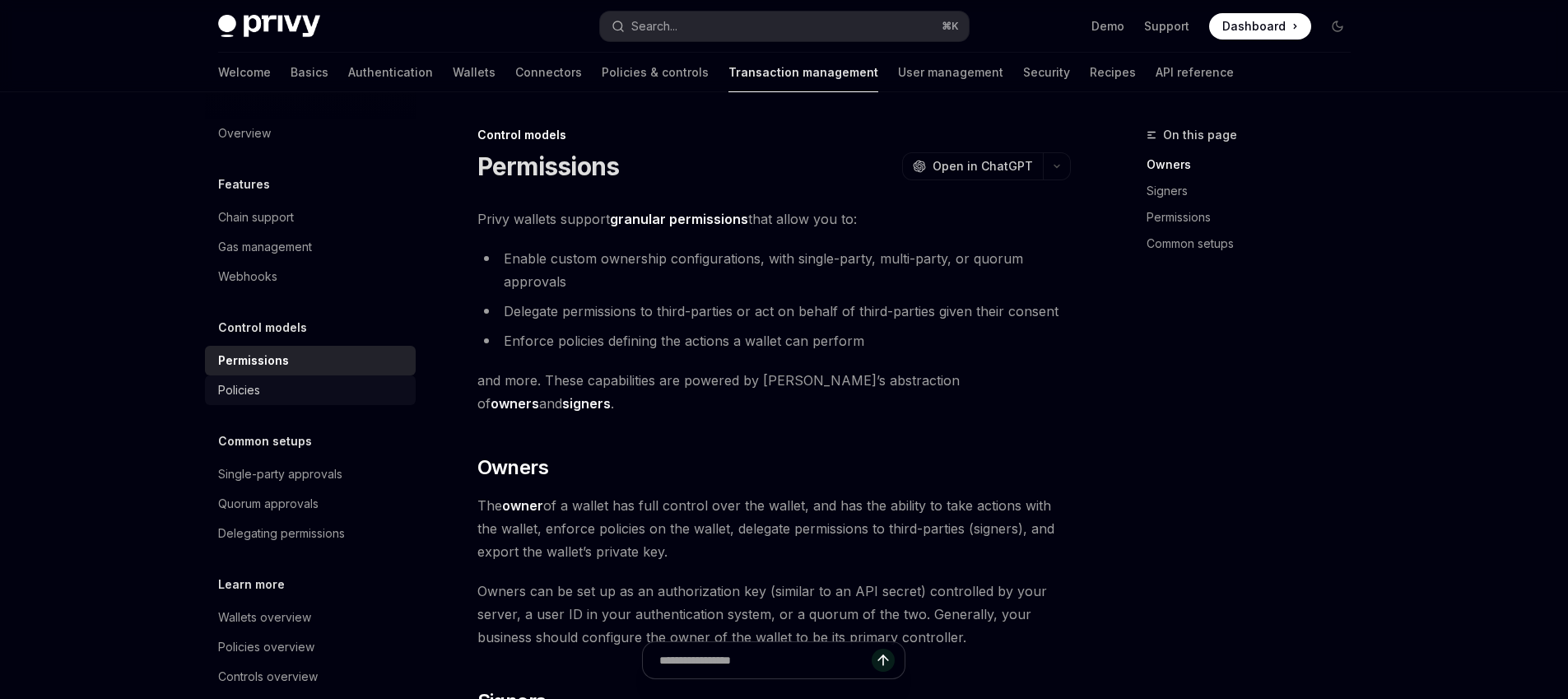
click at [279, 384] on div "Policies" at bounding box center [312, 390] width 188 height 20
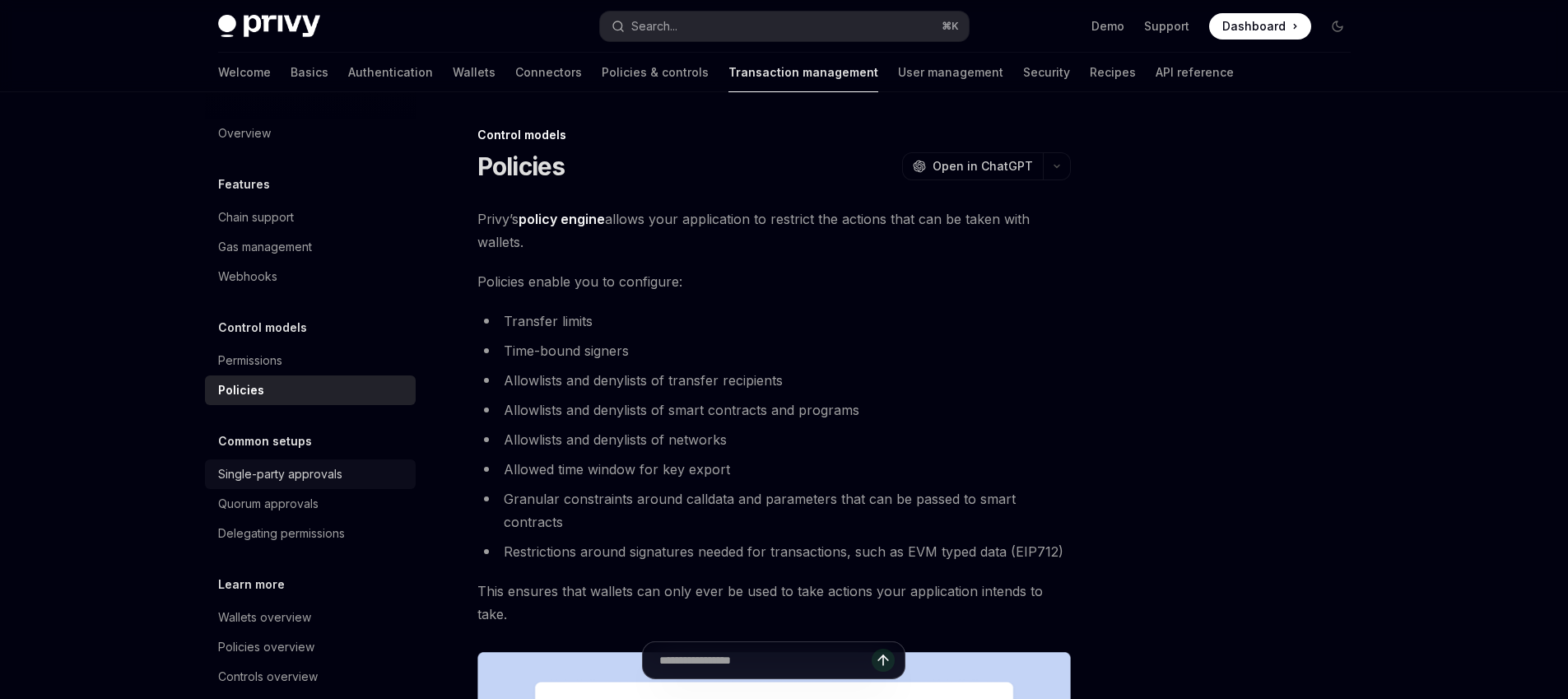
click at [310, 471] on div "Single-party approvals" at bounding box center [280, 474] width 124 height 20
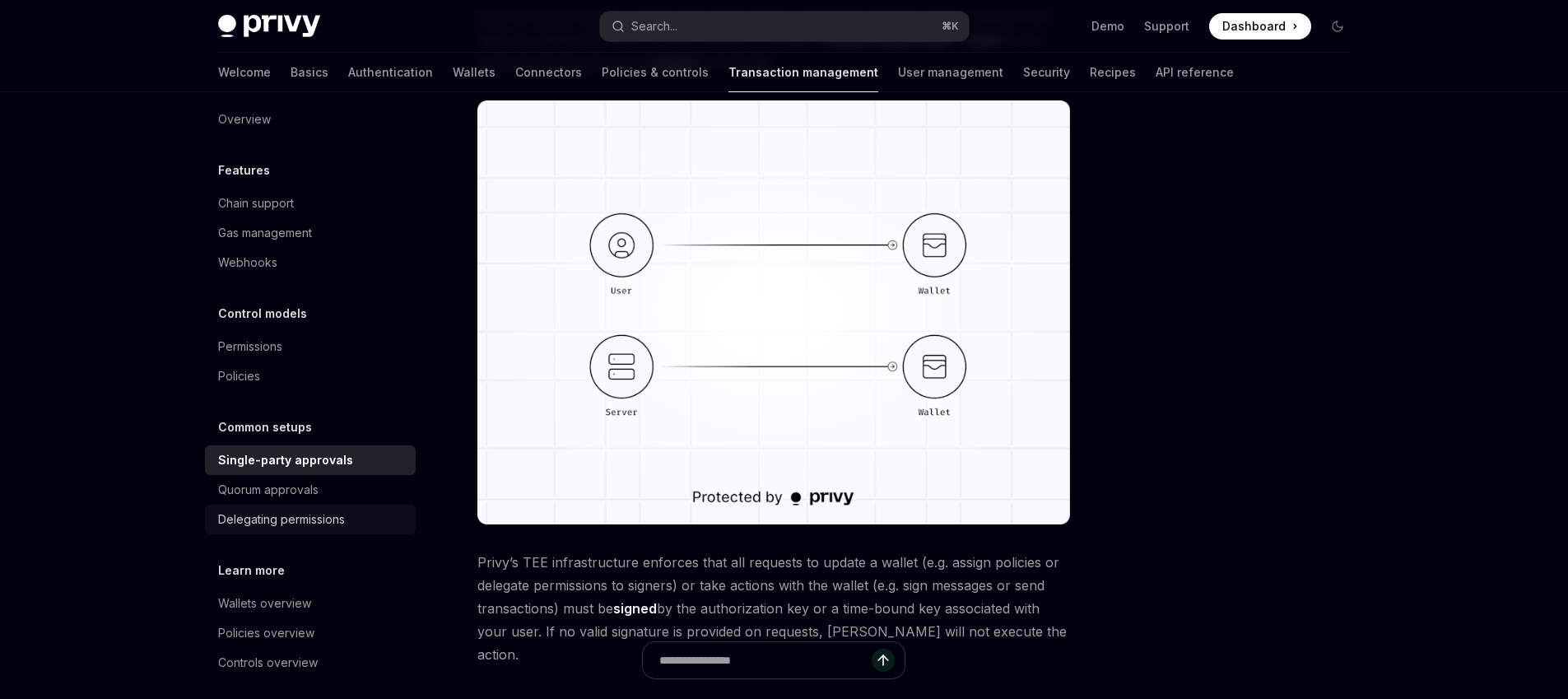
scroll to position [25, 0]
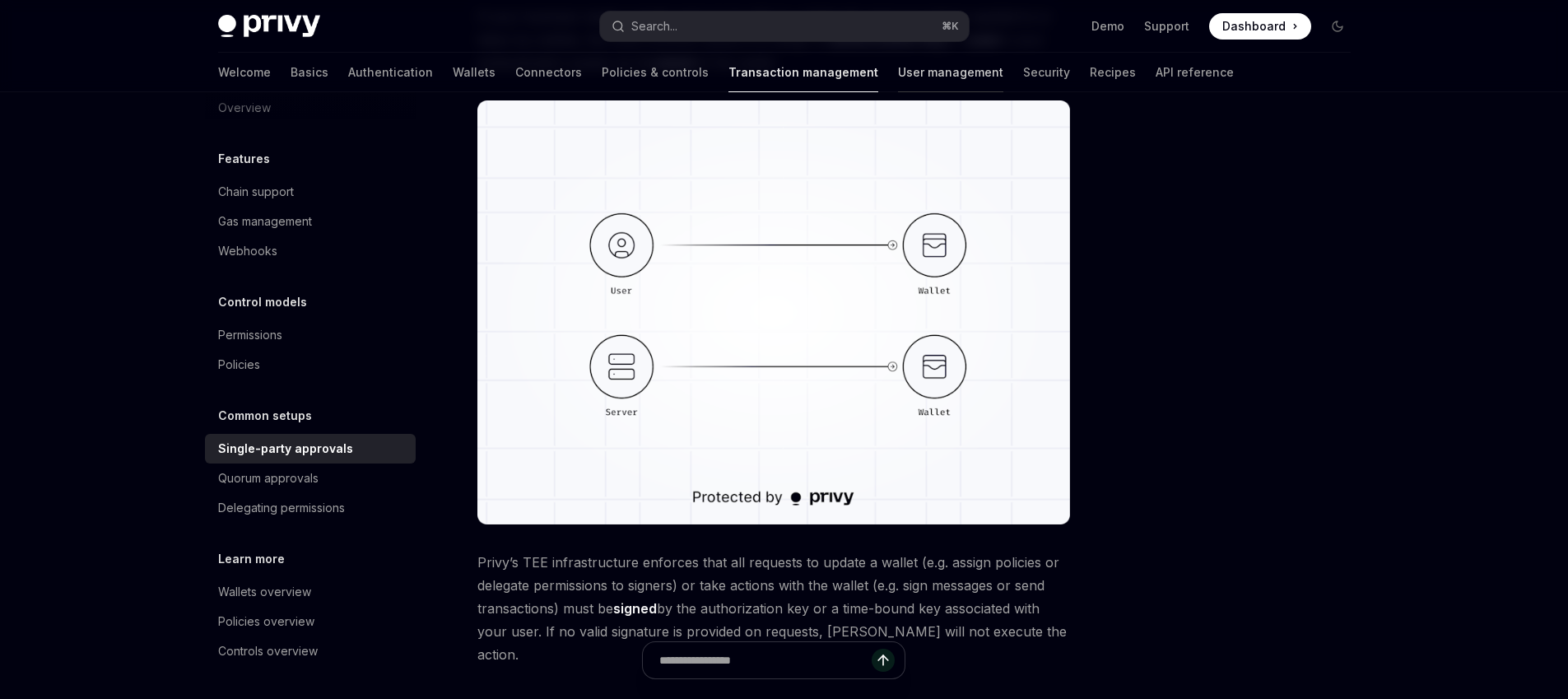
click at [897, 67] on link "User management" at bounding box center [950, 72] width 106 height 39
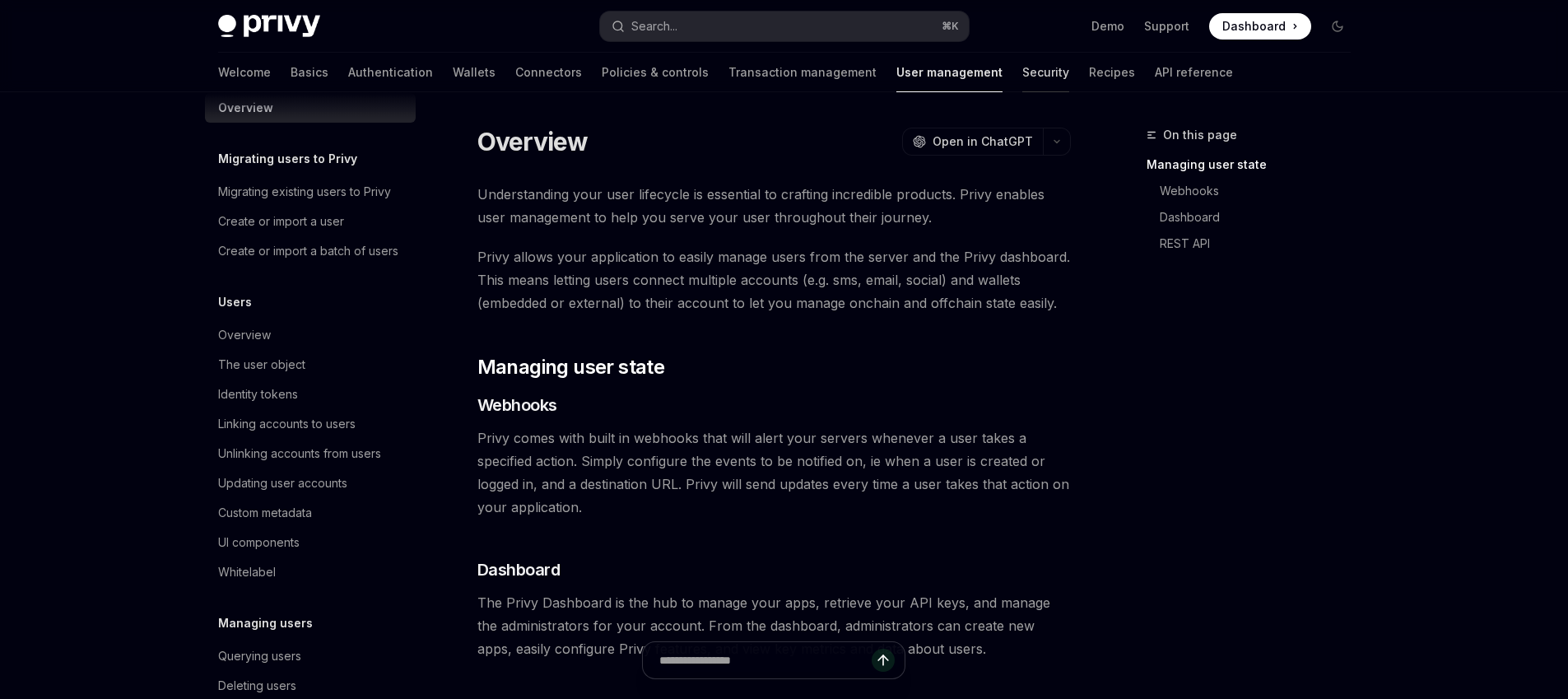
click at [1022, 86] on link "Security" at bounding box center [1045, 72] width 47 height 39
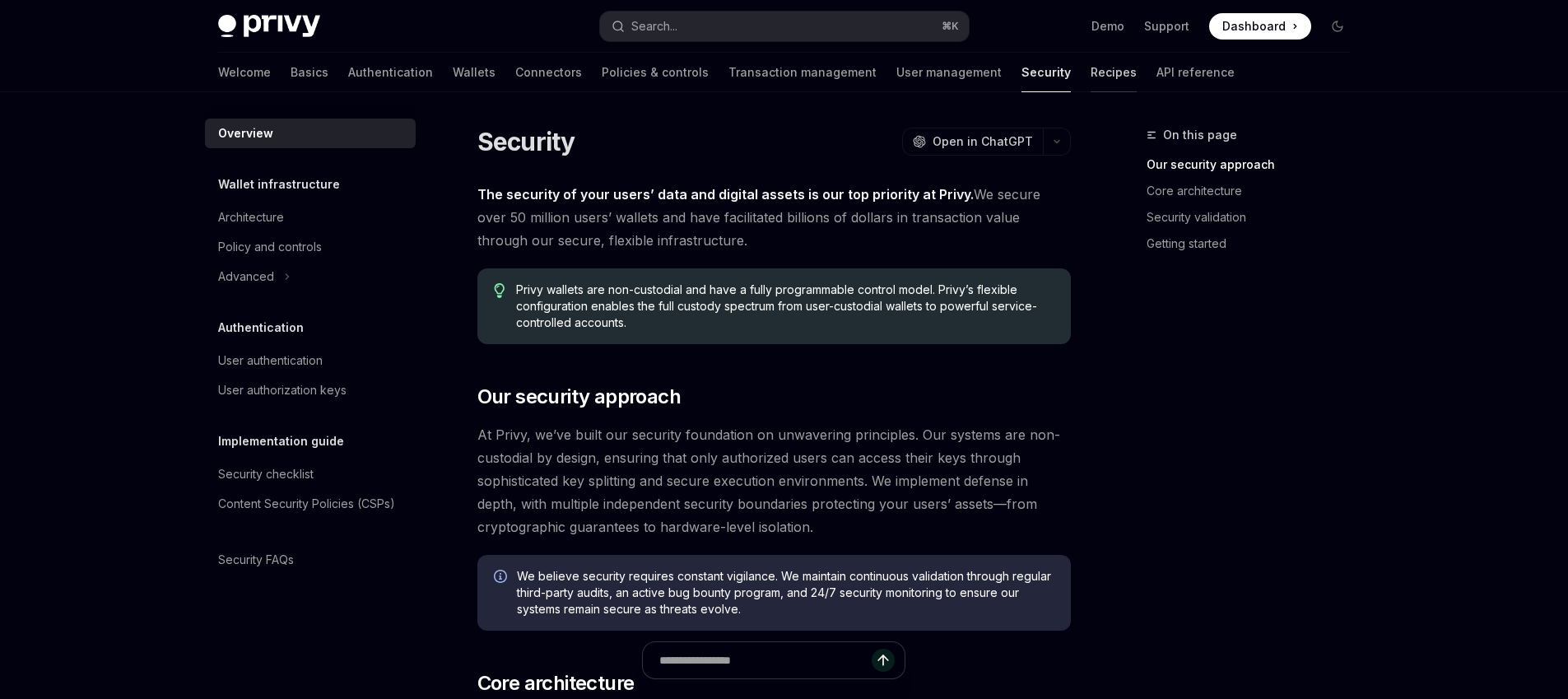
click at [1090, 75] on link "Recipes" at bounding box center [1112, 72] width 46 height 39
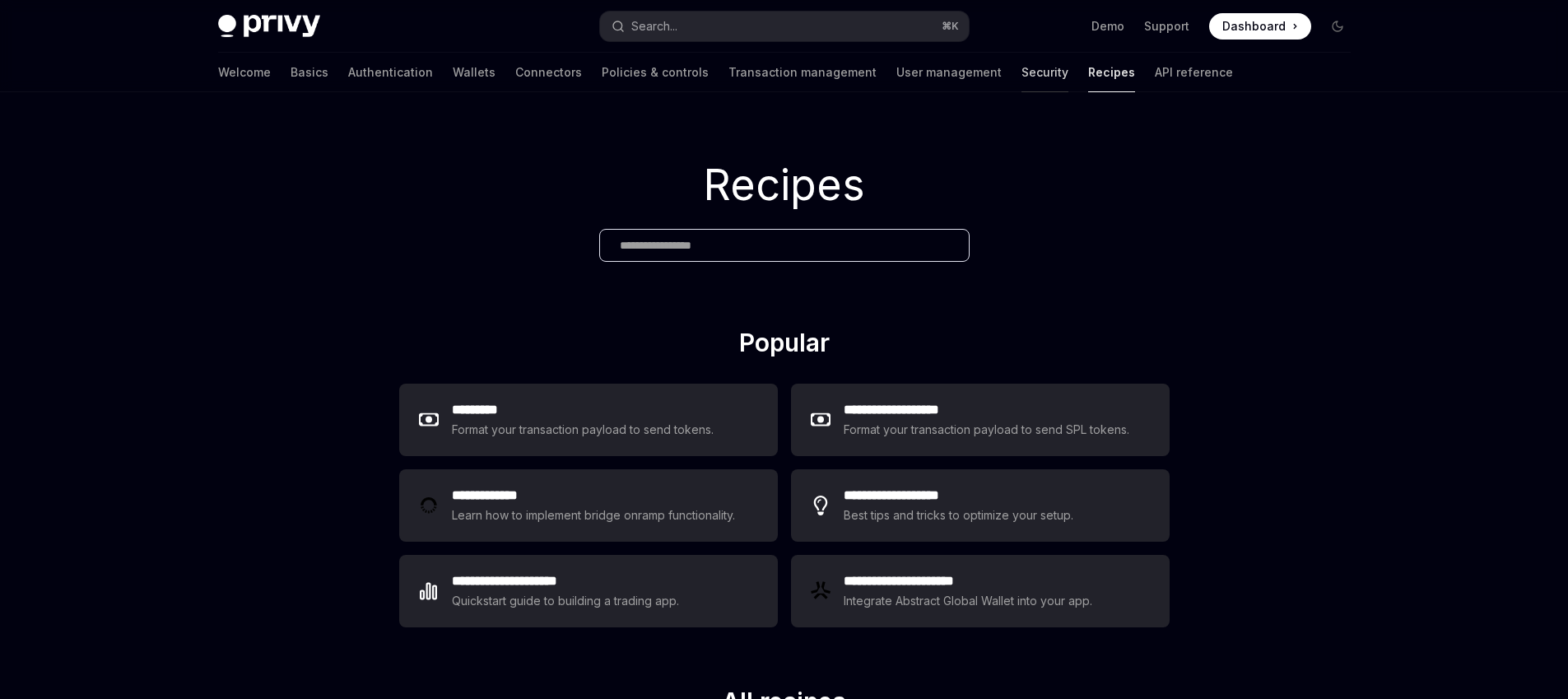
click at [1022, 69] on link "Security" at bounding box center [1045, 72] width 47 height 39
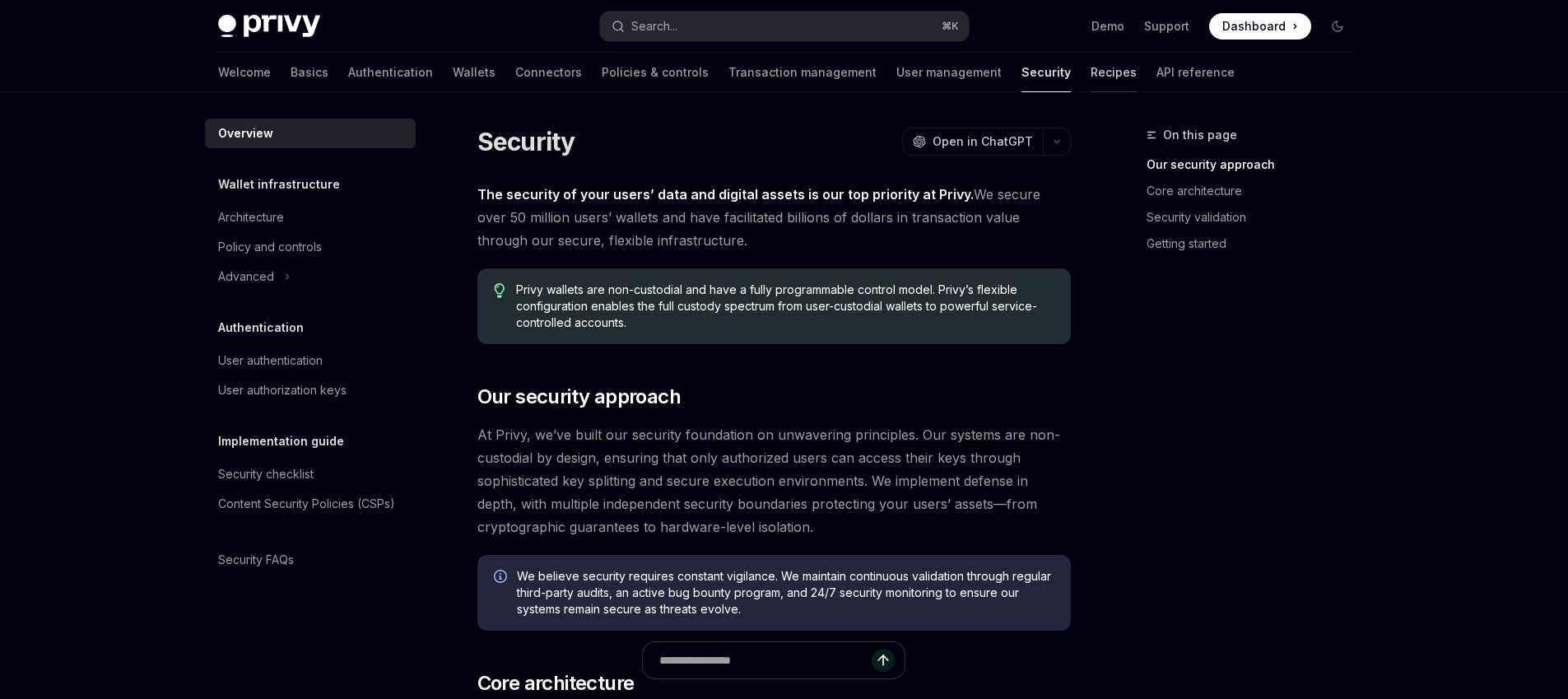
click at [1090, 70] on link "Recipes" at bounding box center [1112, 72] width 46 height 39
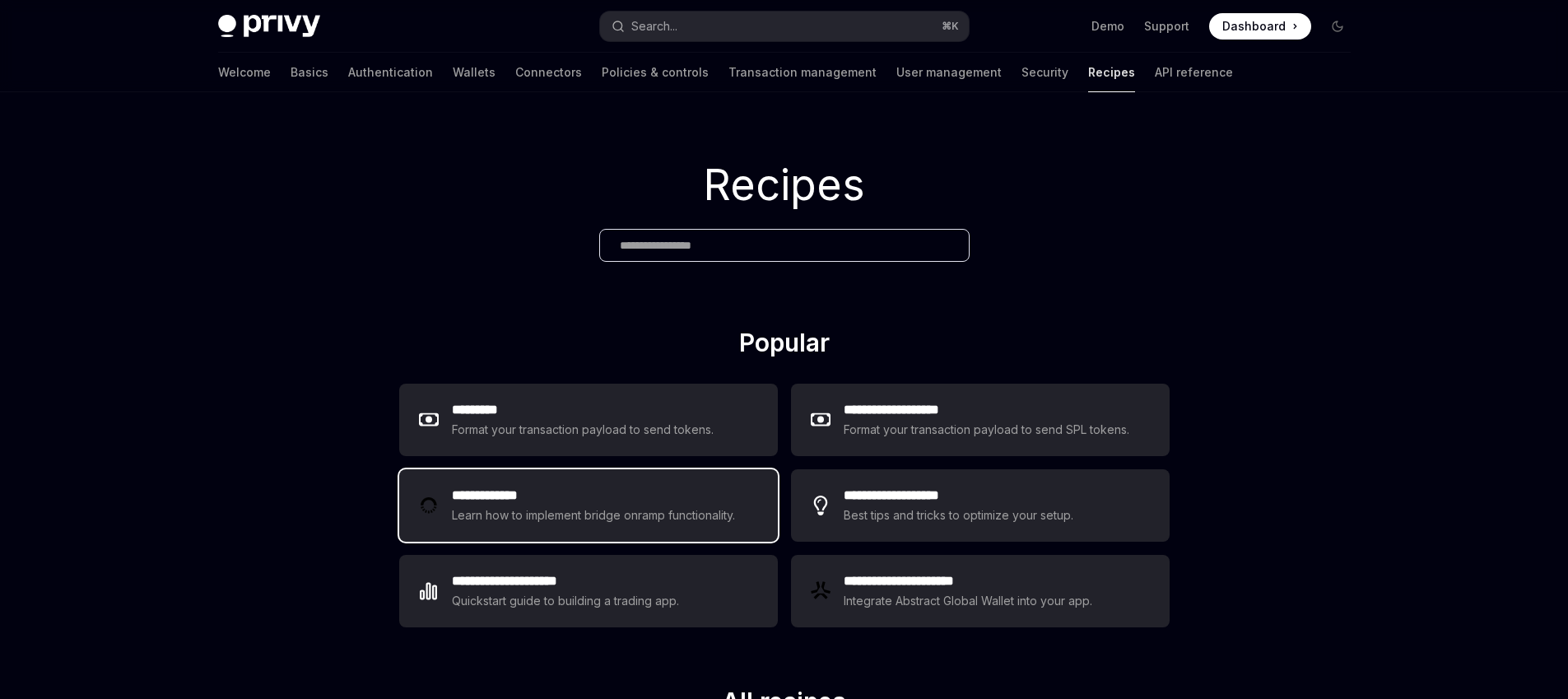
click at [647, 520] on div "Learn how to implement bridge onramp functionality." at bounding box center [595, 515] width 288 height 20
type textarea "*"
